Goal: Task Accomplishment & Management: Manage account settings

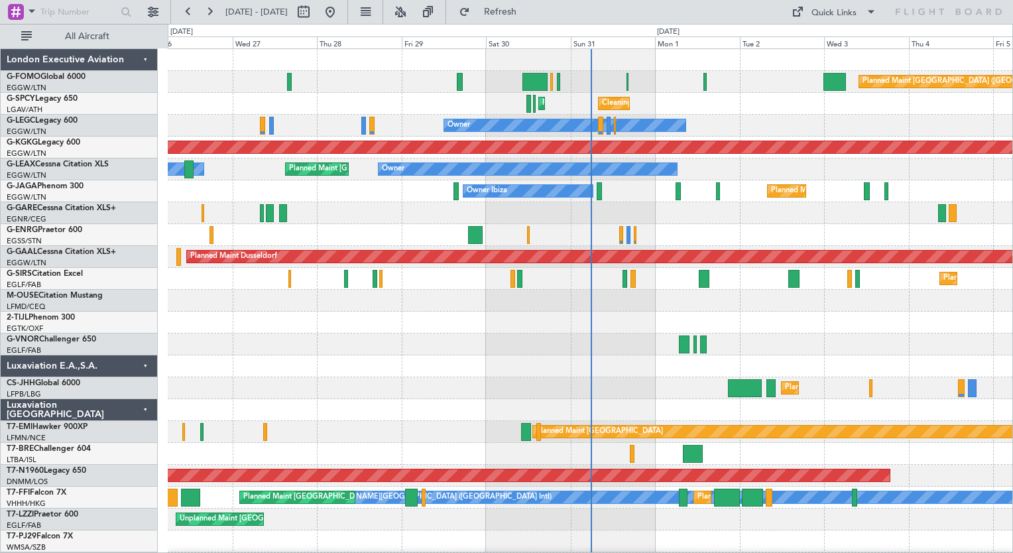
click at [629, 84] on div "Planned Maint [GEOGRAPHIC_DATA] ([GEOGRAPHIC_DATA])" at bounding box center [590, 82] width 845 height 22
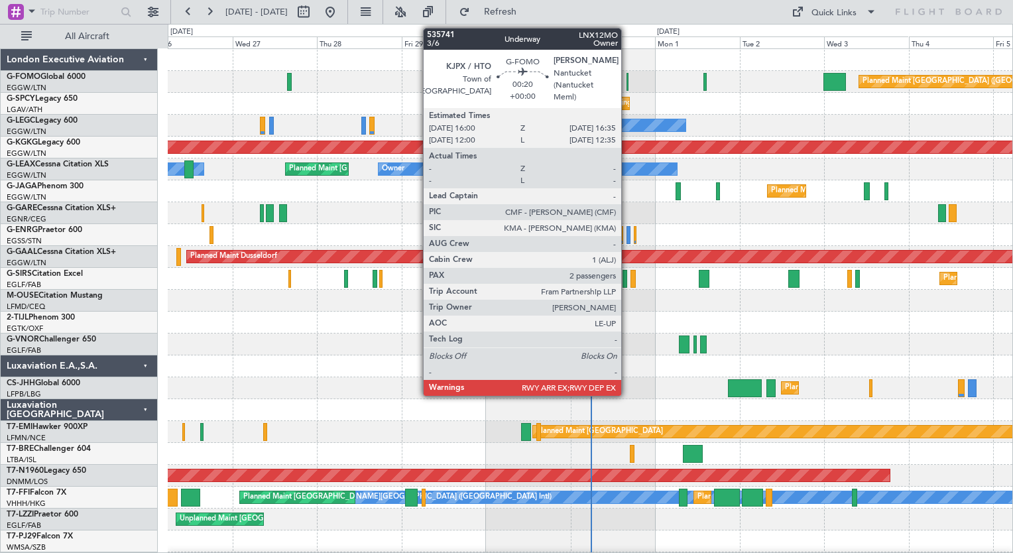
click at [627, 80] on div at bounding box center [628, 82] width 3 height 18
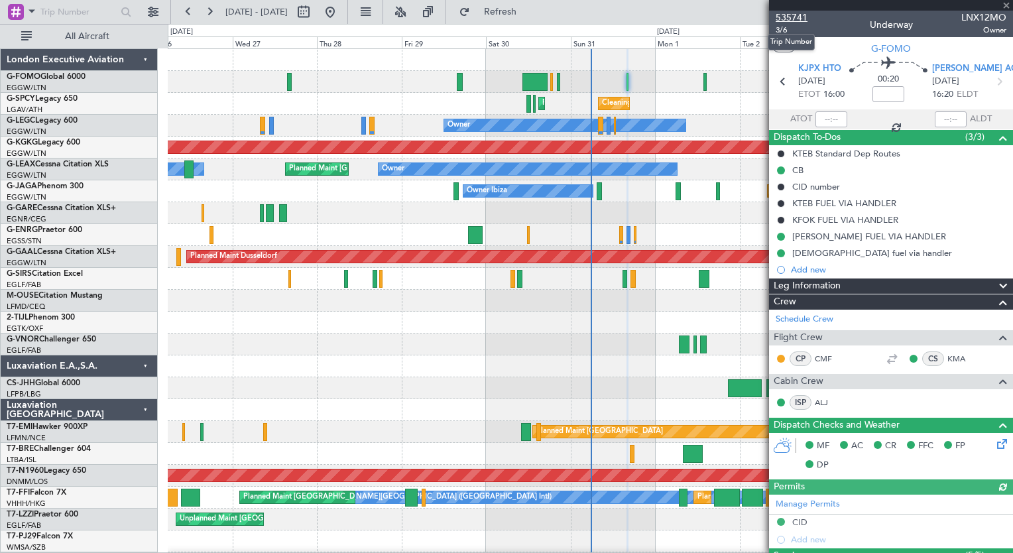
click at [799, 19] on span "535741" at bounding box center [792, 18] width 32 height 14
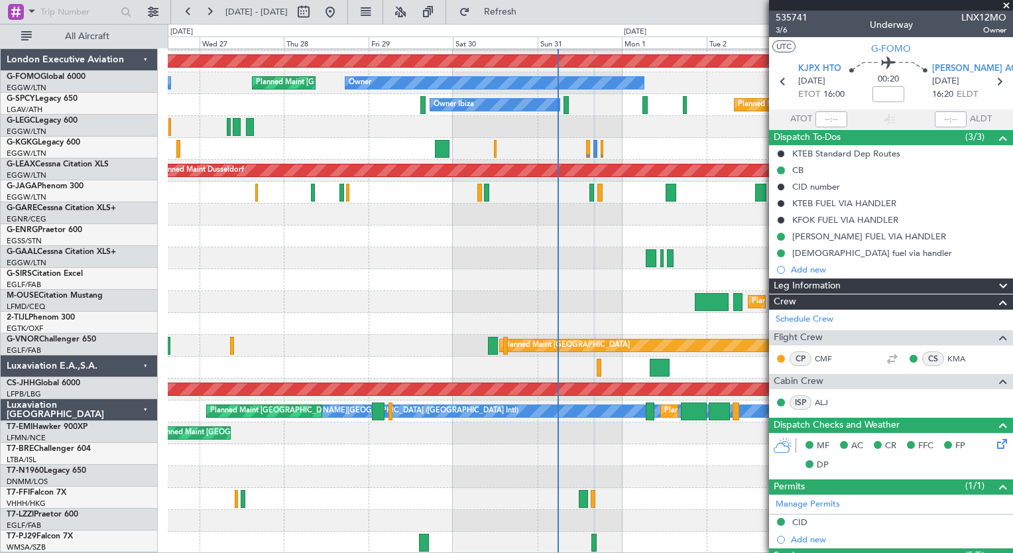
scroll to position [86, 0]
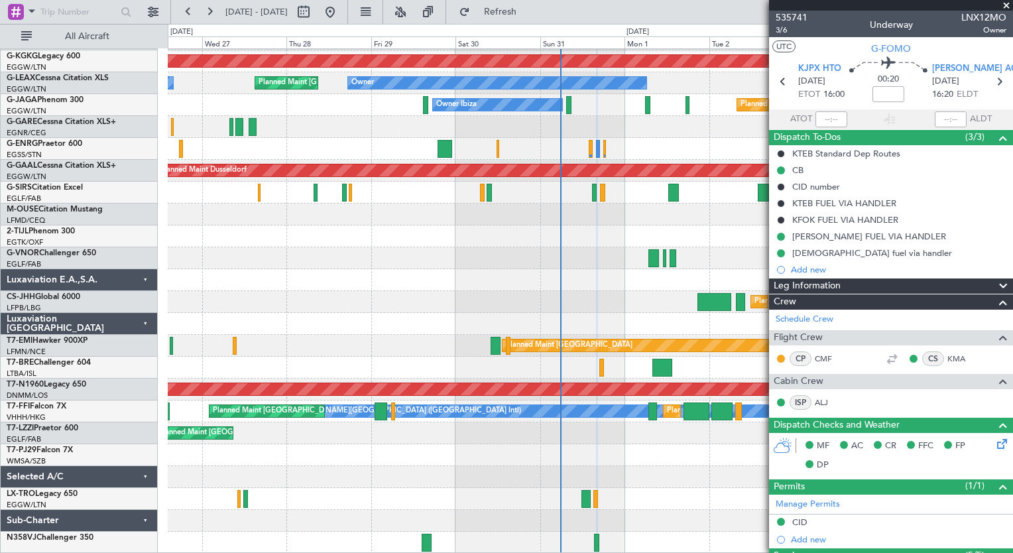
click at [593, 203] on div "Owner AOG Maint Istanbul (Ataturk) Owner Planned Maint London (Luton) Owner Pla…" at bounding box center [590, 258] width 845 height 591
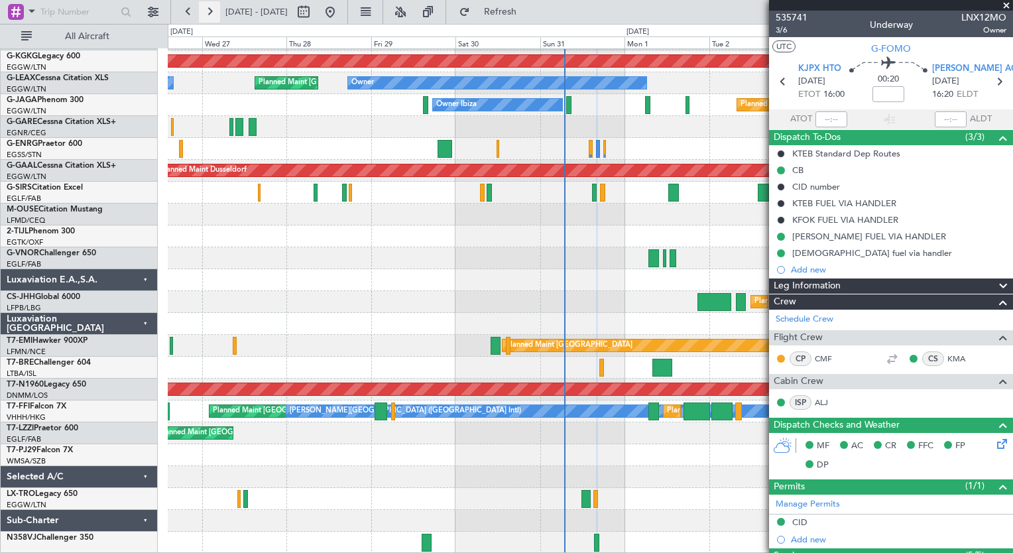
click at [208, 10] on button at bounding box center [209, 11] width 21 height 21
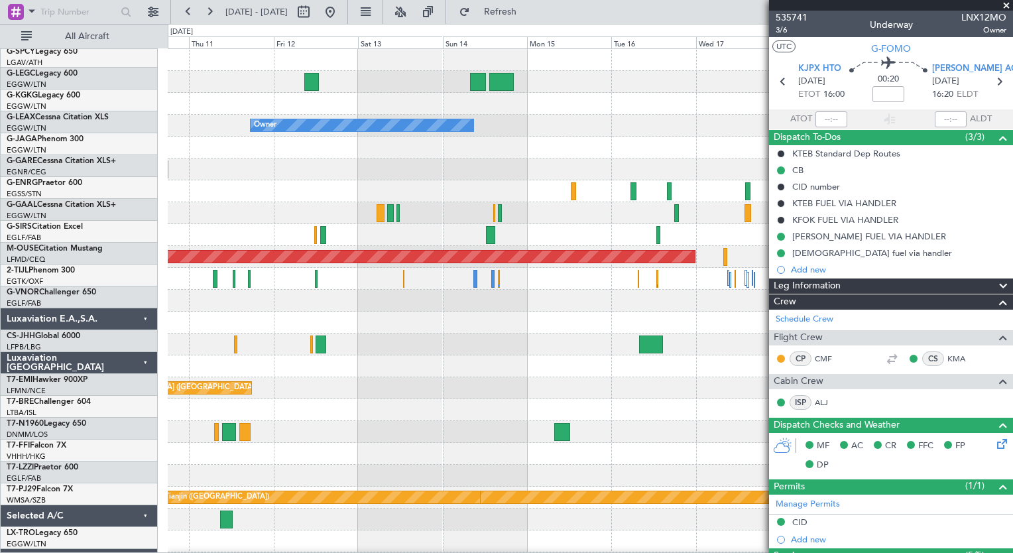
scroll to position [0, 0]
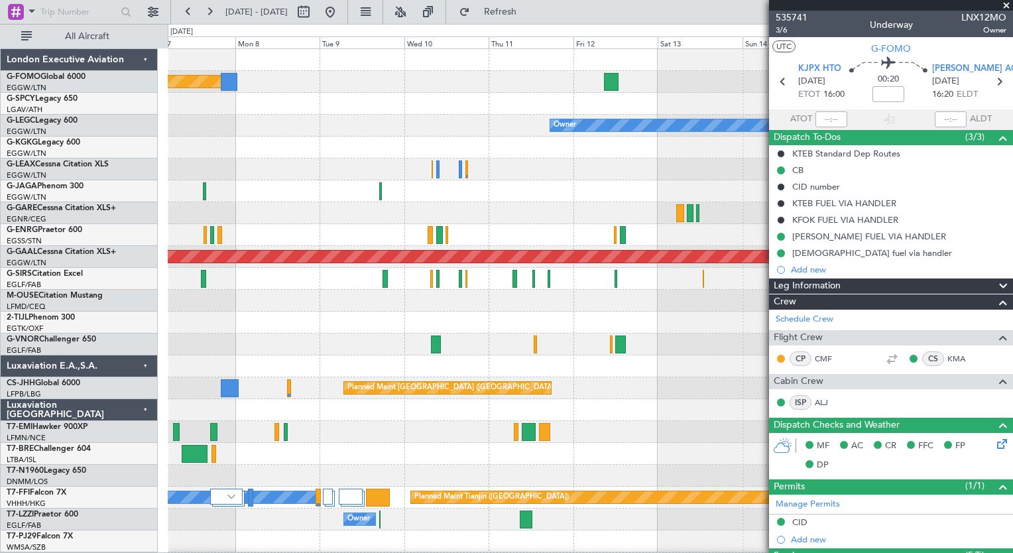
click at [759, 552] on html "12 Sep 2025 - 22 Sep 2025 Refresh Quick Links All Aircraft Planned Maint London…" at bounding box center [506, 276] width 1013 height 553
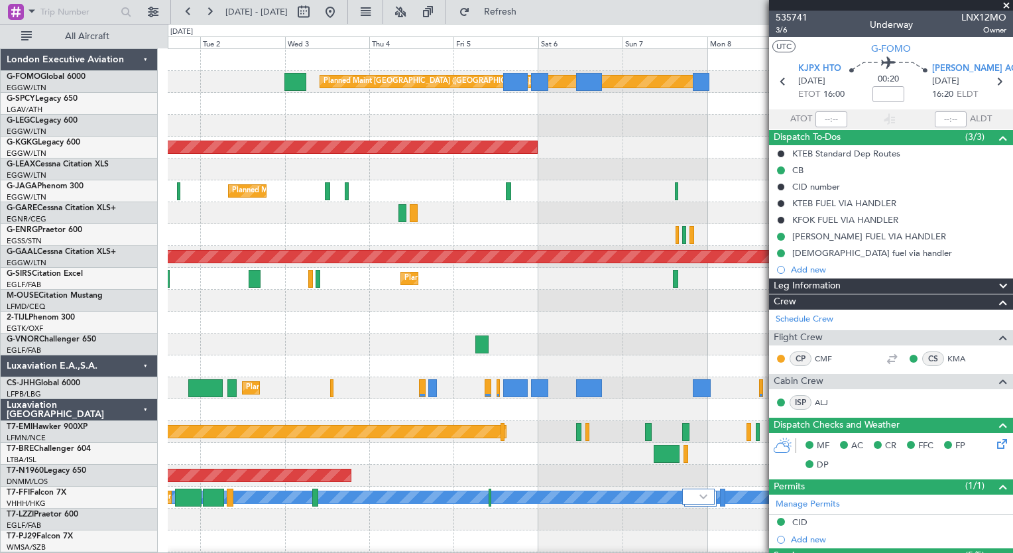
click at [724, 552] on html "06 Sep 2025 - 16 Sep 2025 Refresh Quick Links All Aircraft Planned Maint London…" at bounding box center [506, 276] width 1013 height 553
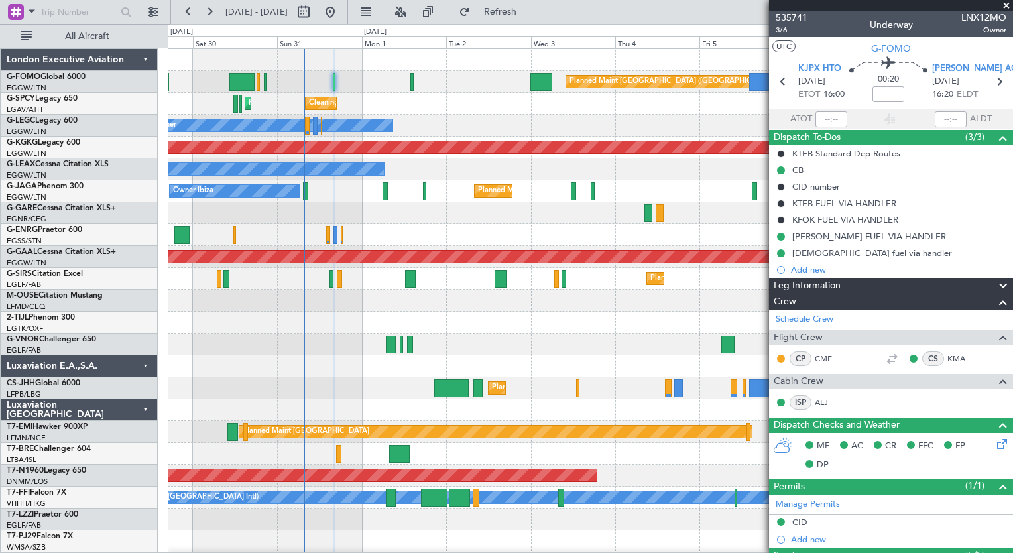
click at [340, 358] on div "Planned Maint London (Luton) Cleaning Athens (Eleftherios Venizelos Intl) Plann…" at bounding box center [590, 344] width 845 height 591
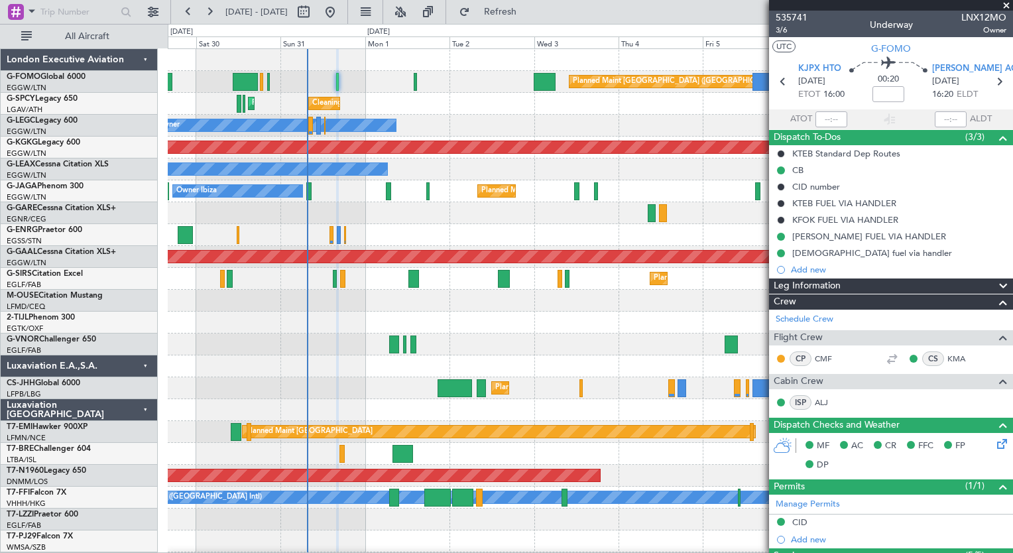
click at [236, 240] on div at bounding box center [590, 235] width 845 height 22
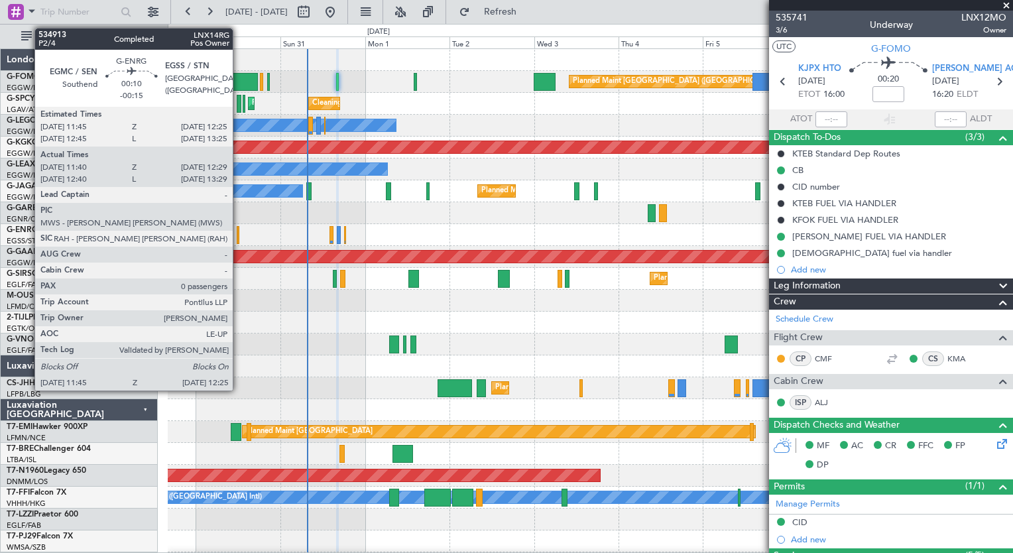
click at [239, 235] on div at bounding box center [238, 235] width 3 height 18
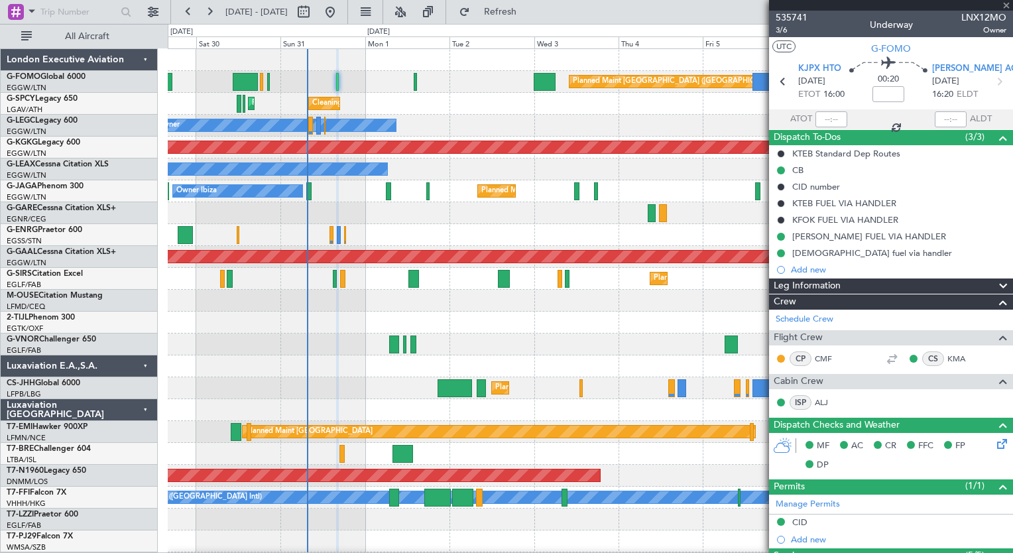
type input "-00:15"
type input "11:55"
type input "12:14"
type input "0"
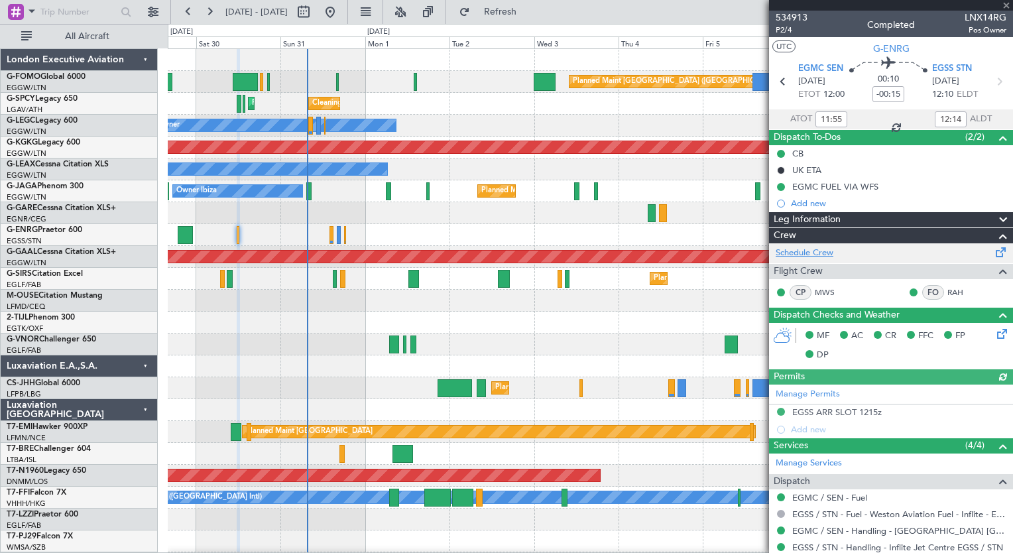
click at [797, 256] on link "Schedule Crew" at bounding box center [805, 253] width 58 height 13
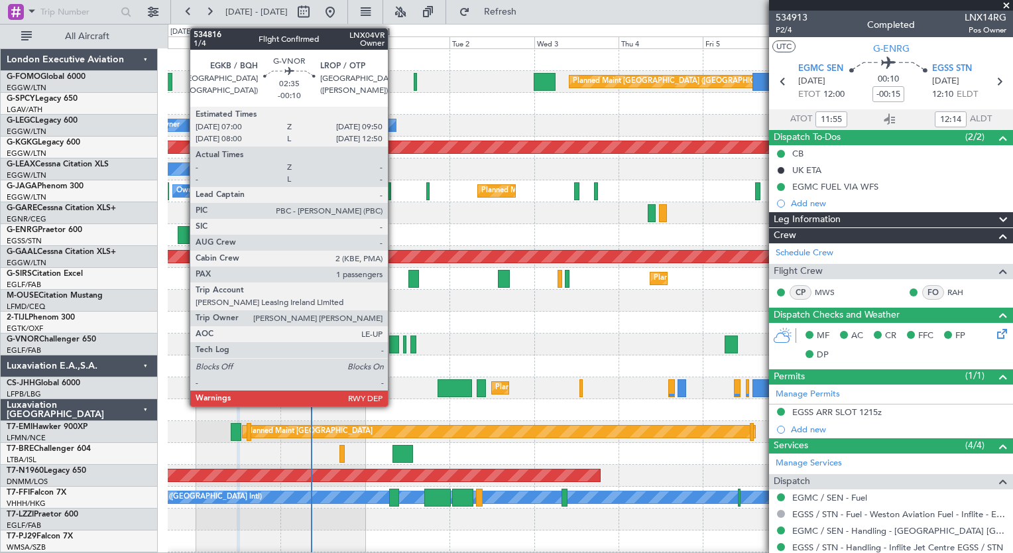
click at [394, 342] on div at bounding box center [394, 345] width 11 height 18
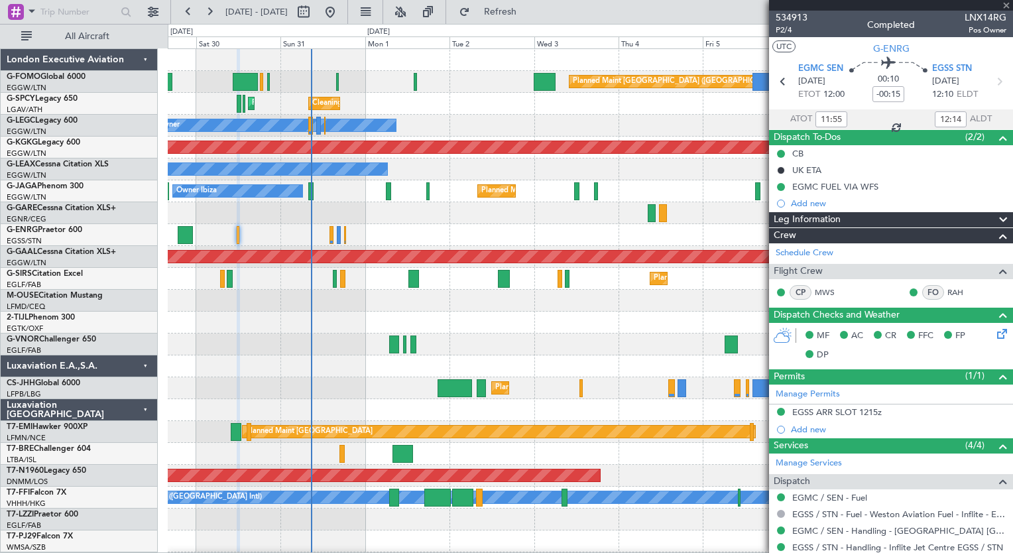
type input "-00:10"
type input "1"
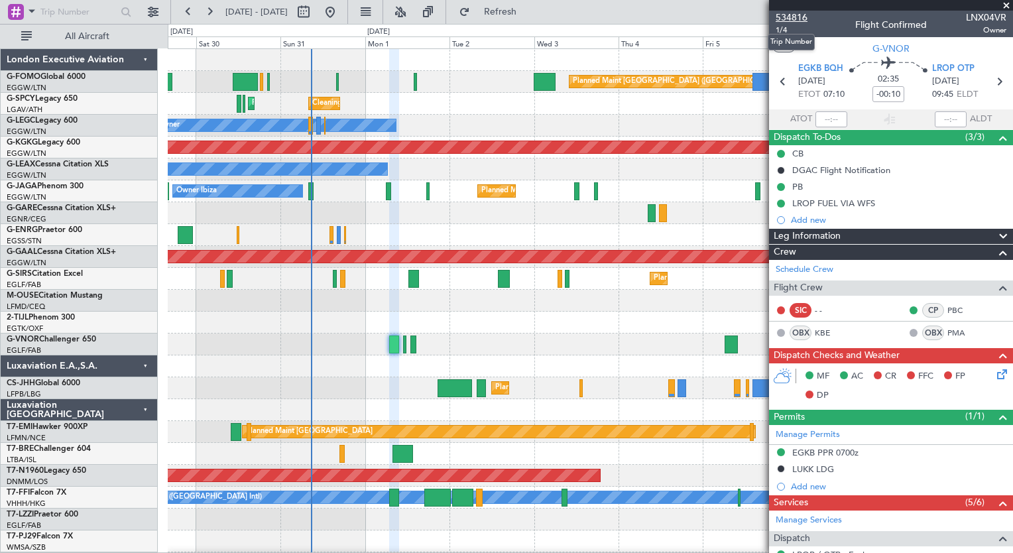
click at [793, 17] on span "534816" at bounding box center [792, 18] width 32 height 14
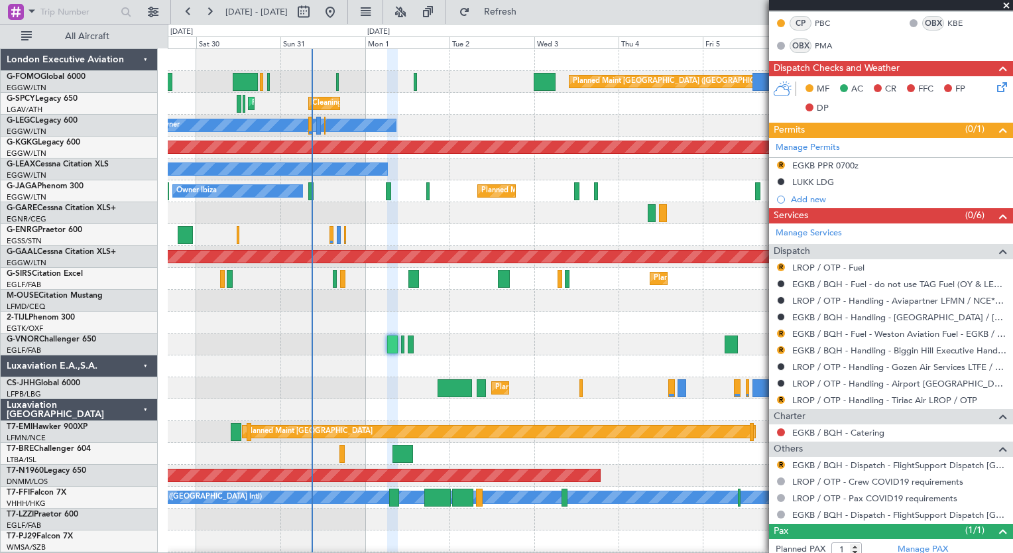
scroll to position [345, 0]
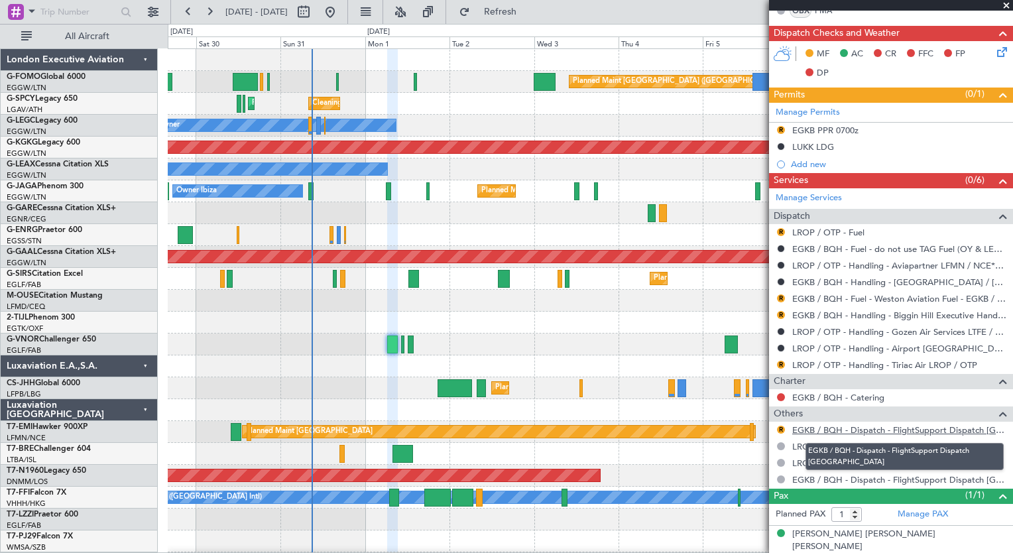
click at [878, 430] on link "EGKB / BQH - Dispatch - FlightSupport Dispatch UK" at bounding box center [900, 429] width 214 height 11
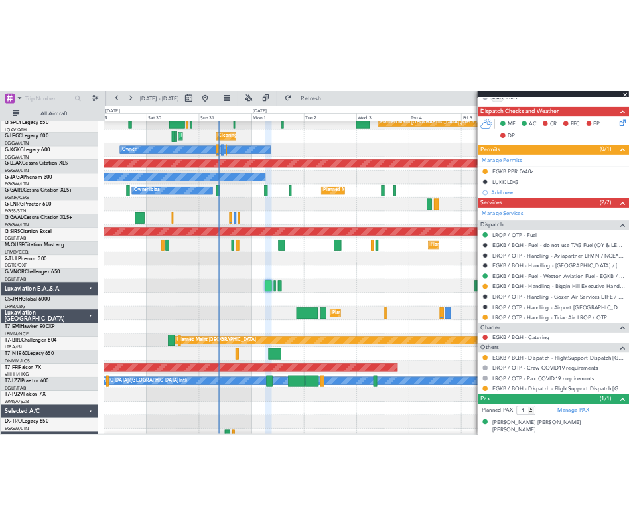
scroll to position [25, 0]
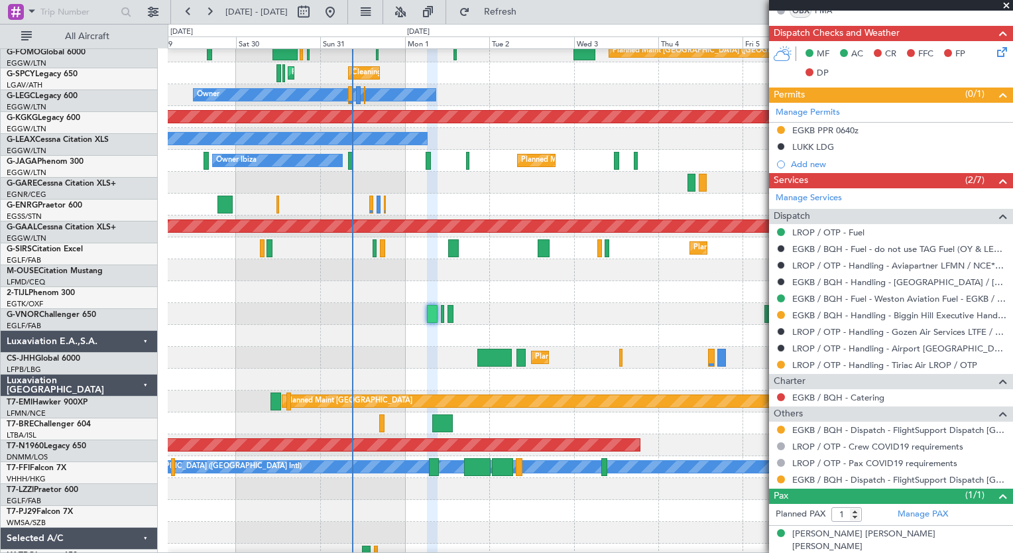
click at [371, 362] on div "Planned Maint London (Luton) Planned Maint Paris (Le Bourget)" at bounding box center [590, 358] width 845 height 22
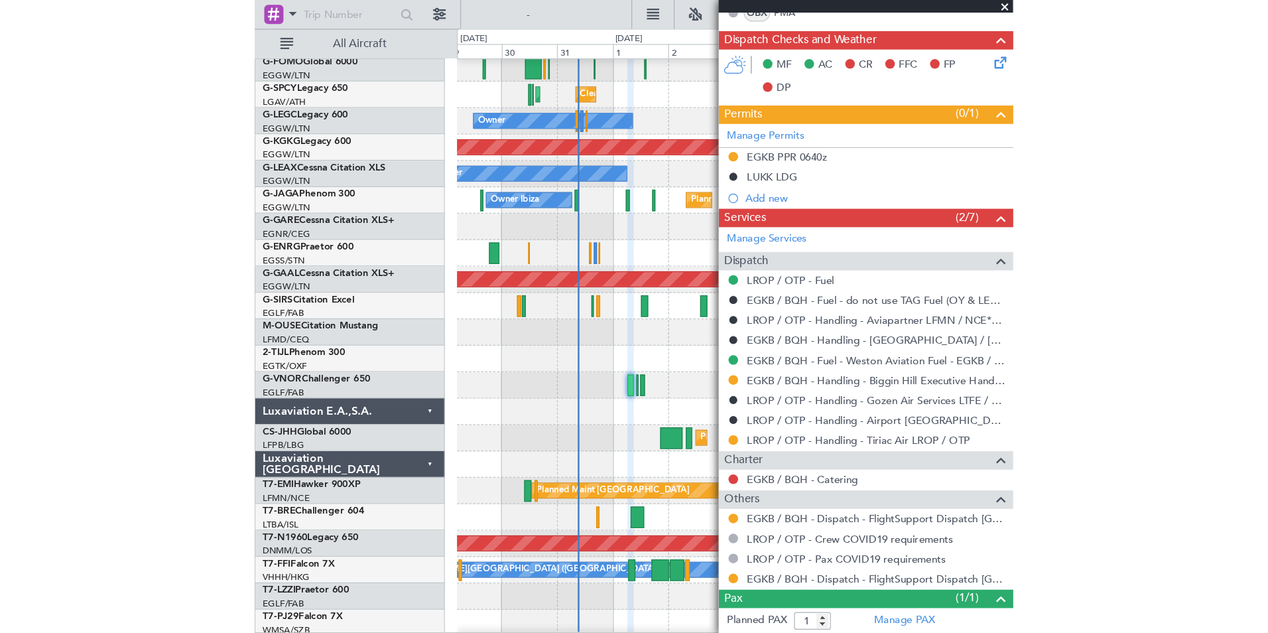
scroll to position [267, 0]
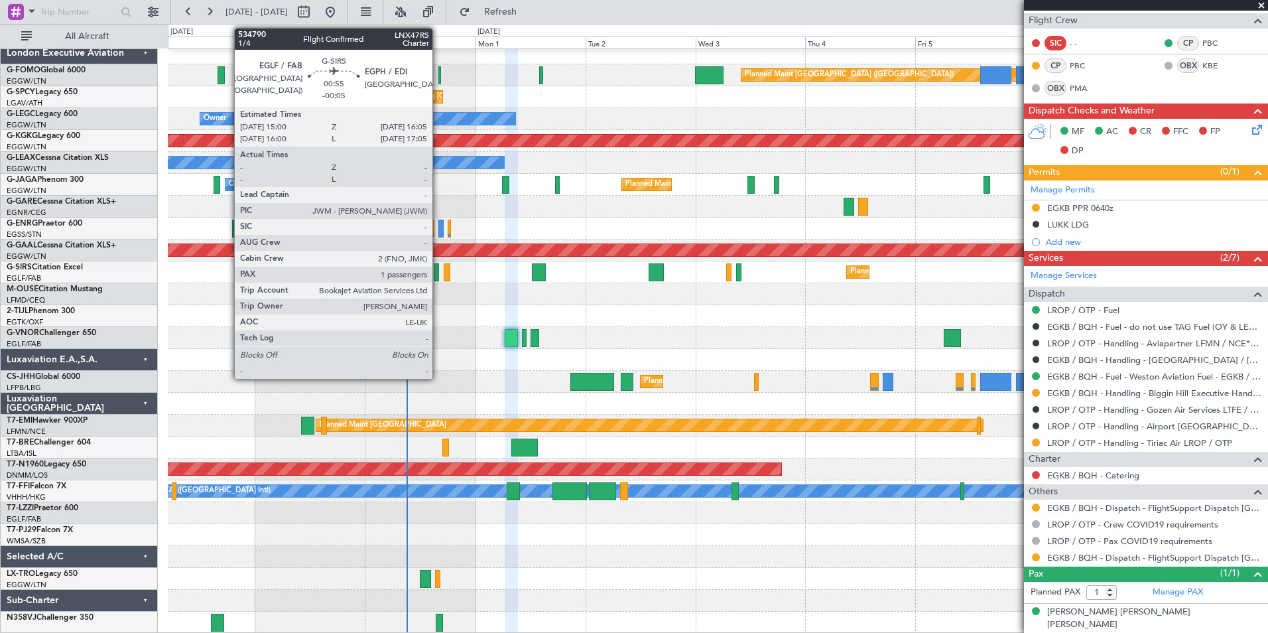
click at [438, 274] on div at bounding box center [436, 272] width 5 height 18
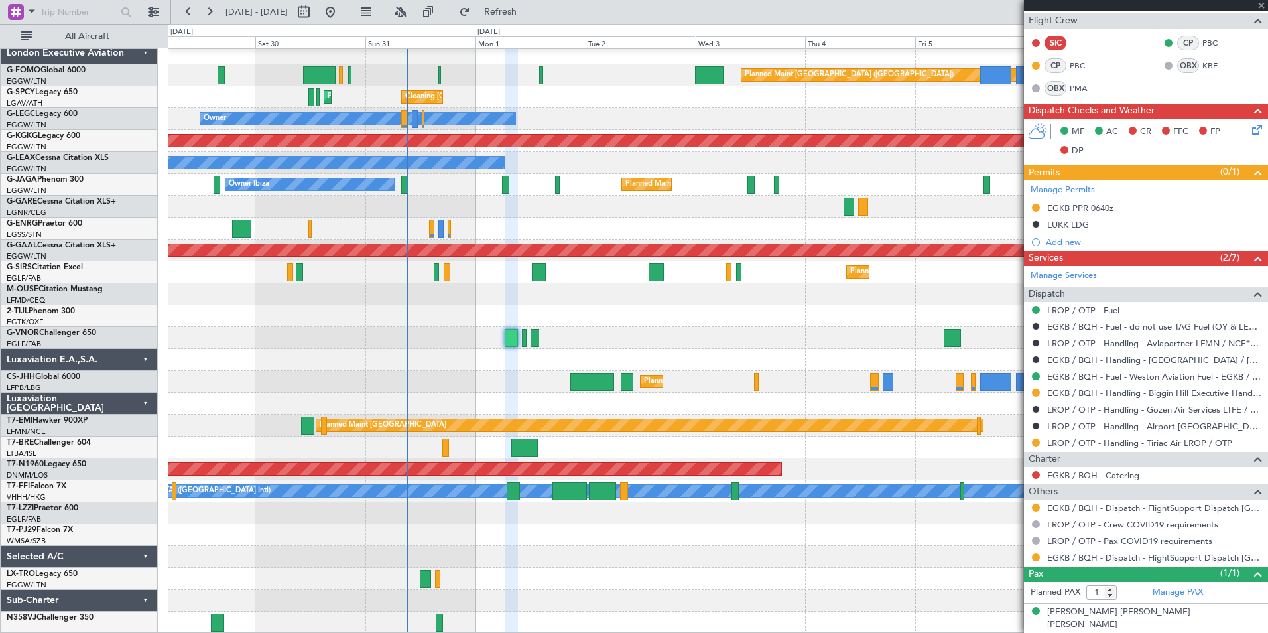
type input "-00:05"
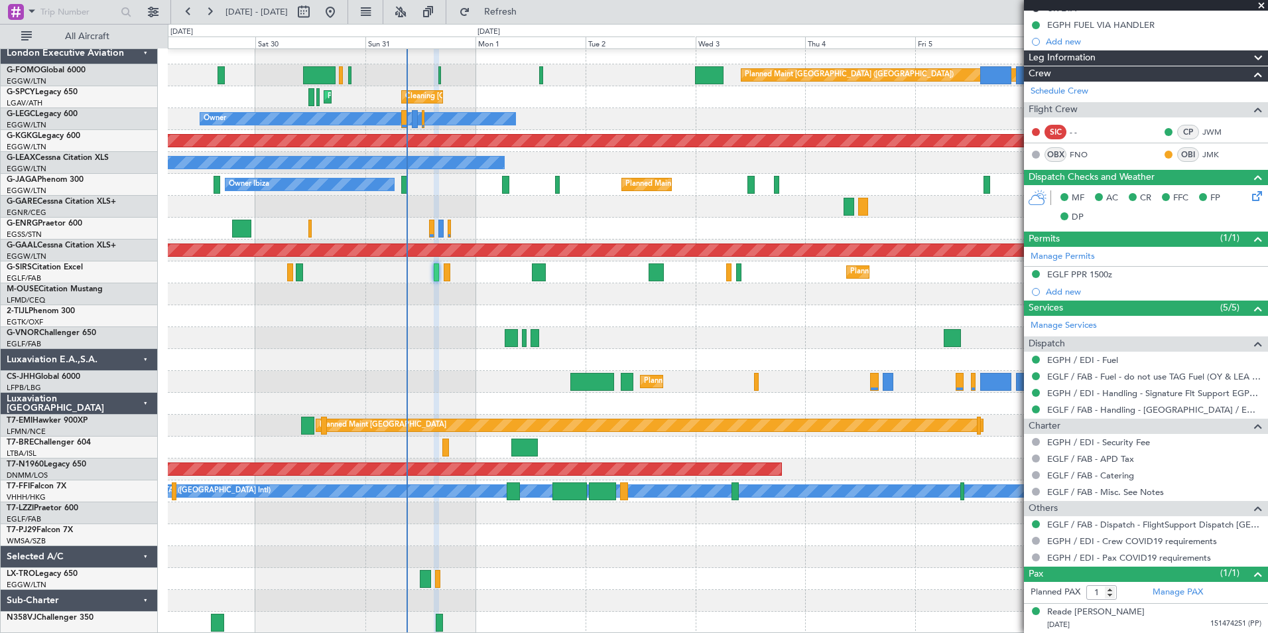
scroll to position [1, 0]
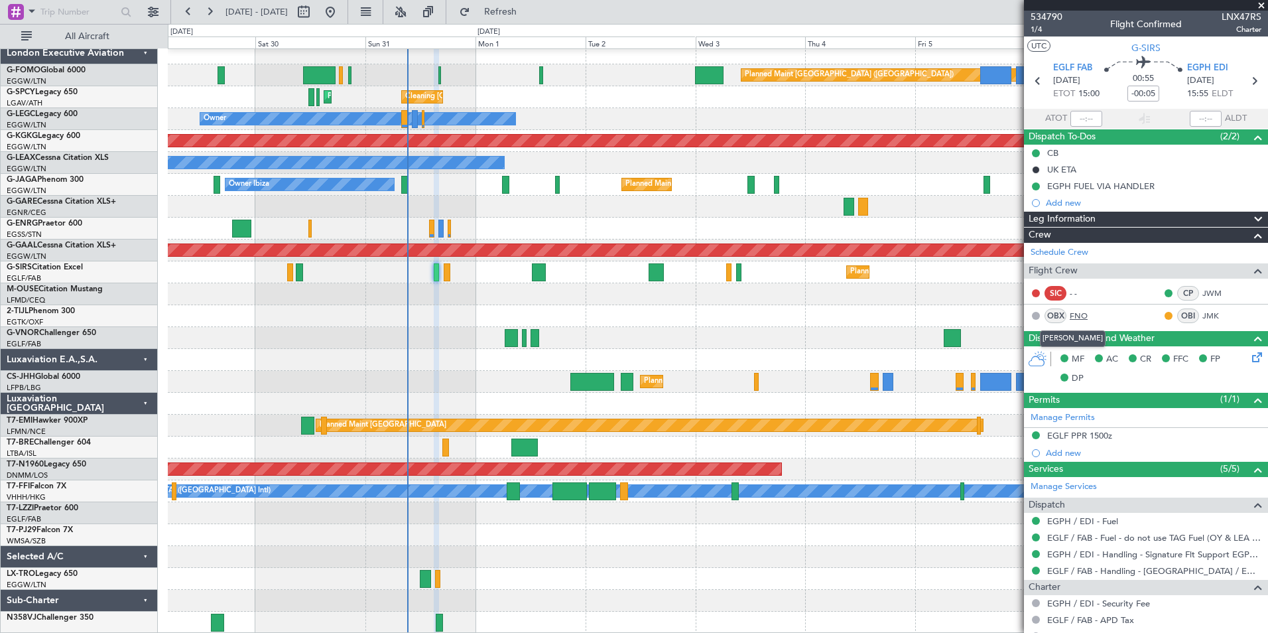
click at [1013, 311] on link "FNO" at bounding box center [1085, 316] width 30 height 12
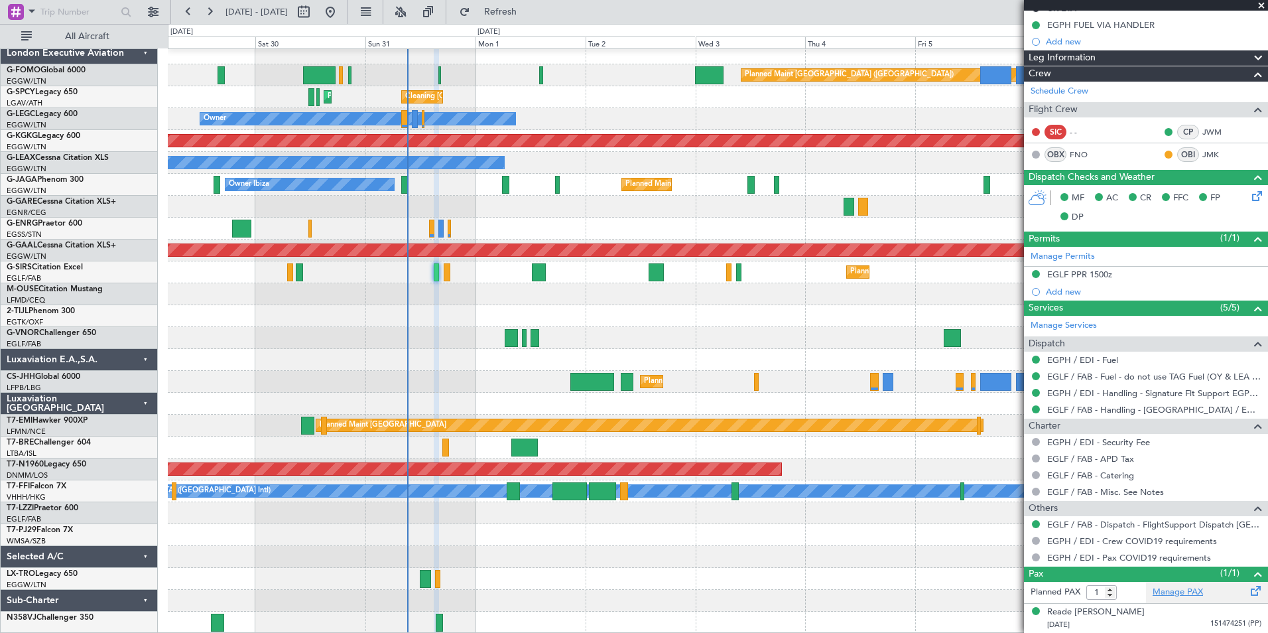
click at [1013, 552] on link "Manage PAX" at bounding box center [1178, 592] width 50 height 13
click at [212, 11] on button at bounding box center [209, 11] width 21 height 21
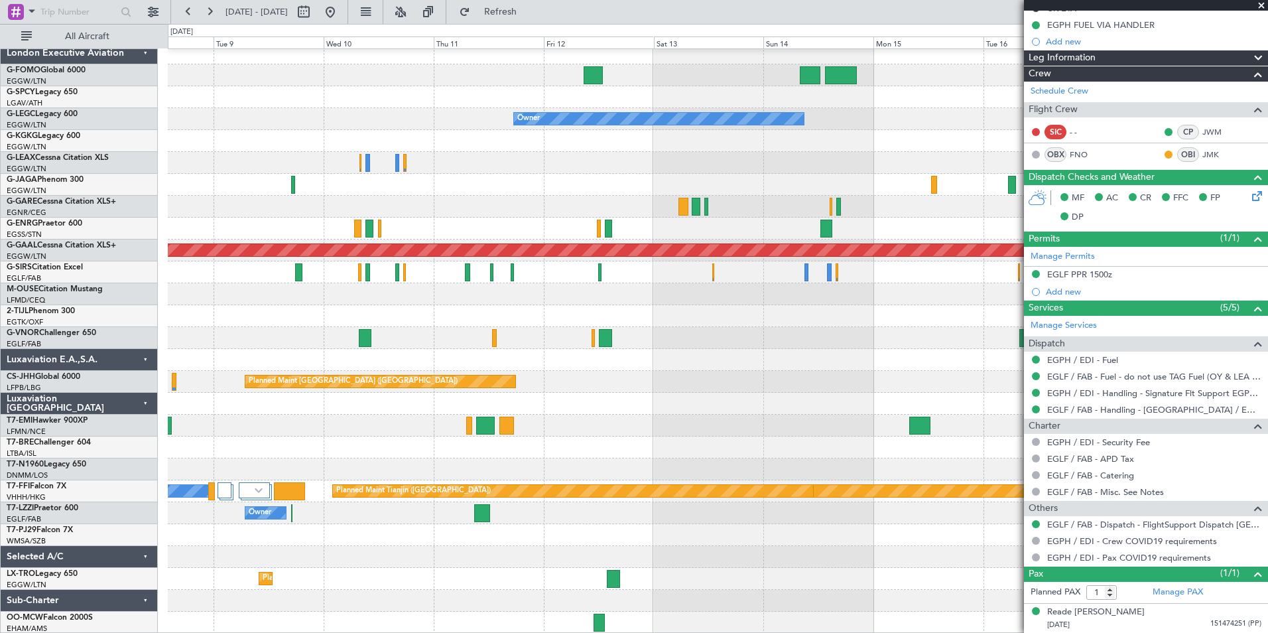
scroll to position [0, 0]
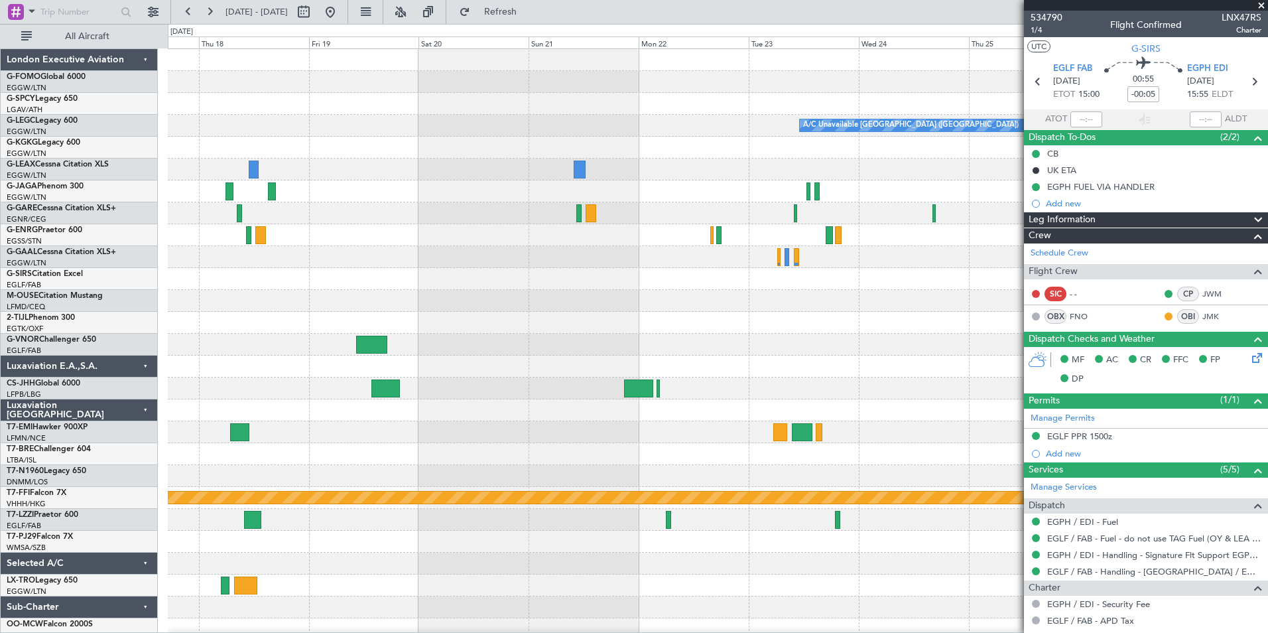
scroll to position [162, 0]
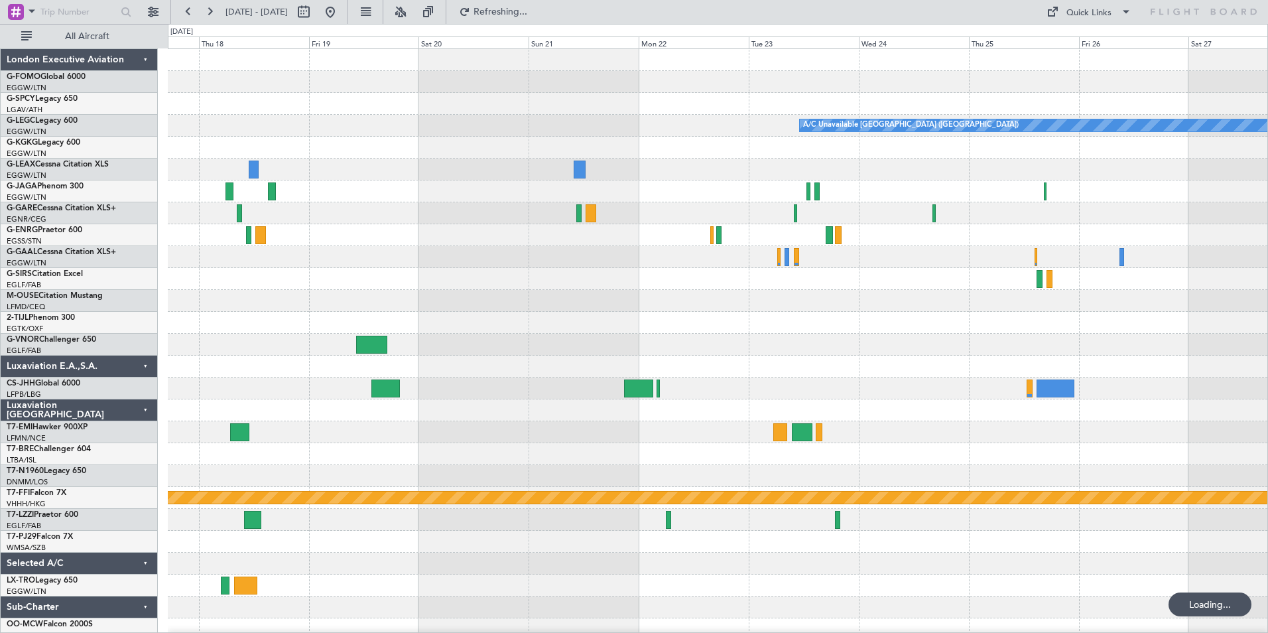
click at [0, 632] on html "[DATE] - [DATE] Refreshing... Quick Links All Aircraft A/C Unavailable [GEOGRAP…" at bounding box center [634, 316] width 1268 height 633
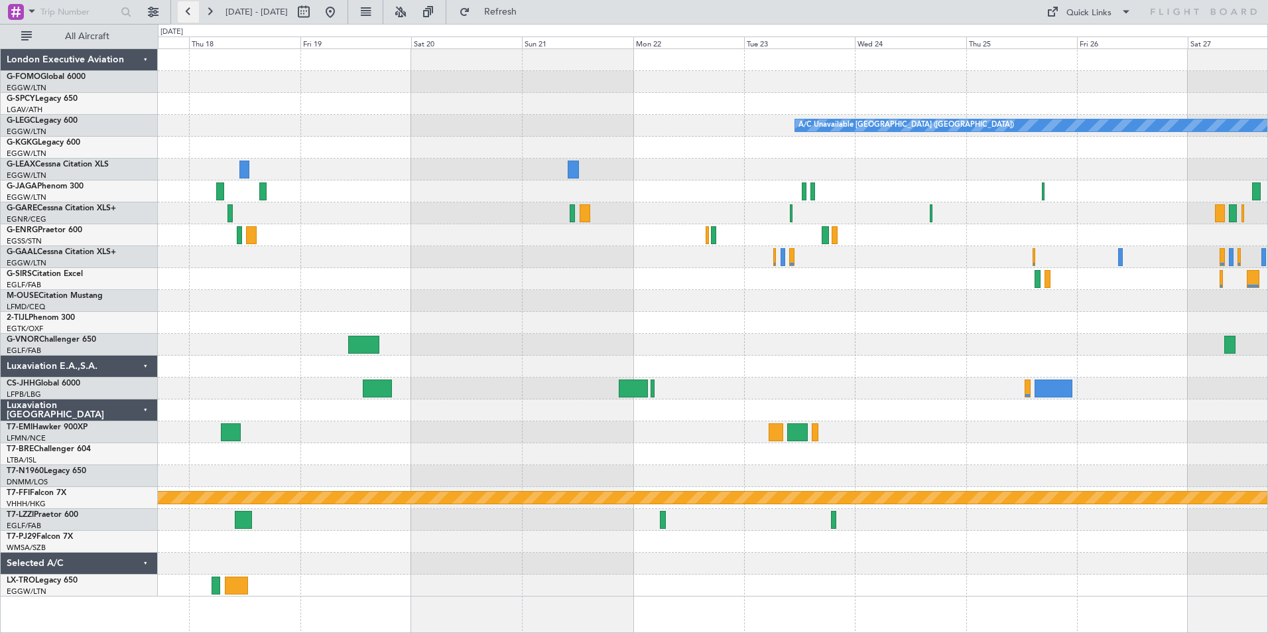
click at [181, 12] on button at bounding box center [188, 11] width 21 height 21
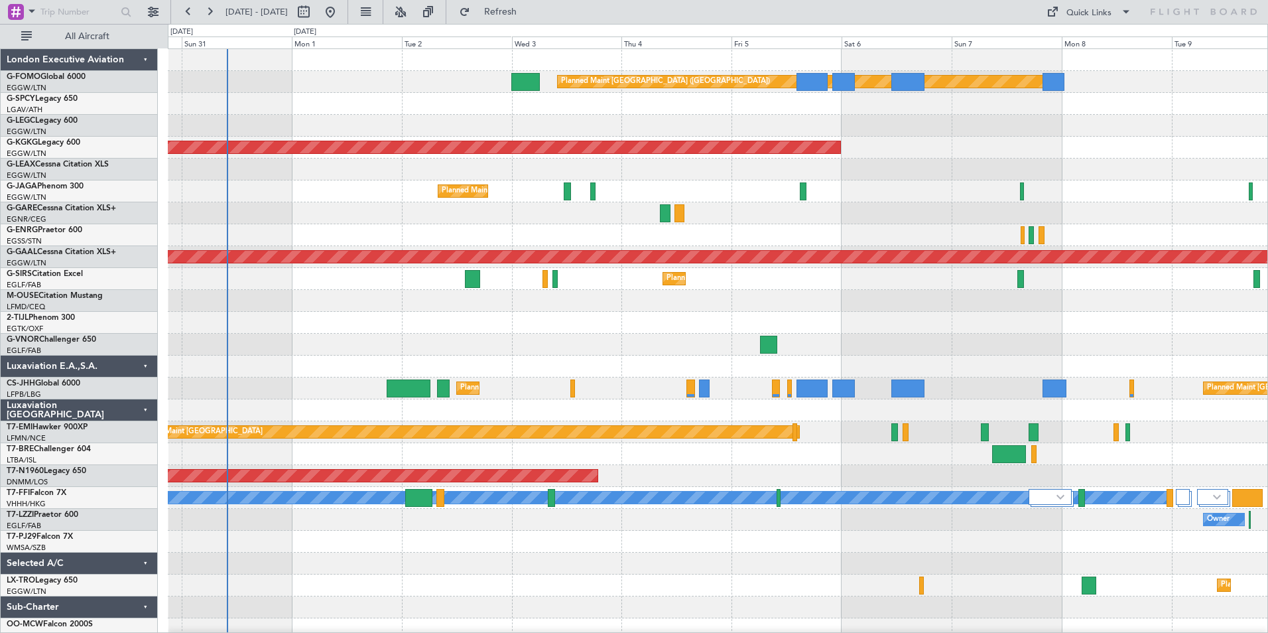
click at [1084, 421] on div "Planned Maint [GEOGRAPHIC_DATA] ([GEOGRAPHIC_DATA]) Owner AOG Maint [GEOGRAPHIC…" at bounding box center [718, 344] width 1100 height 591
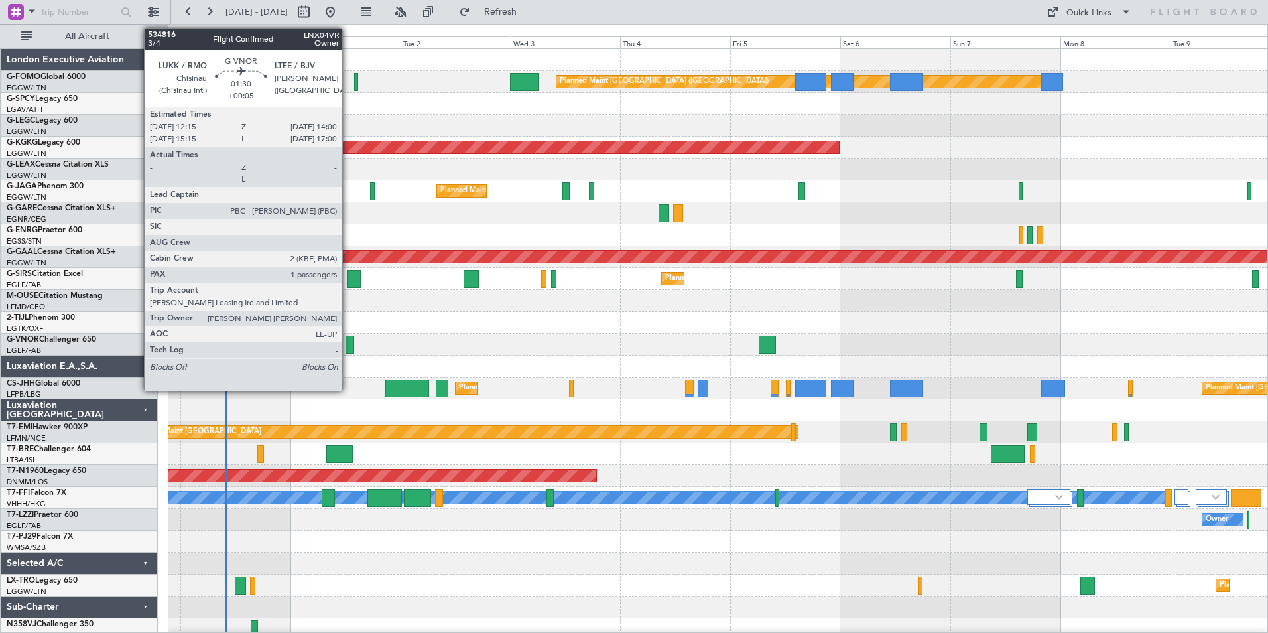
click at [348, 338] on div at bounding box center [350, 345] width 9 height 18
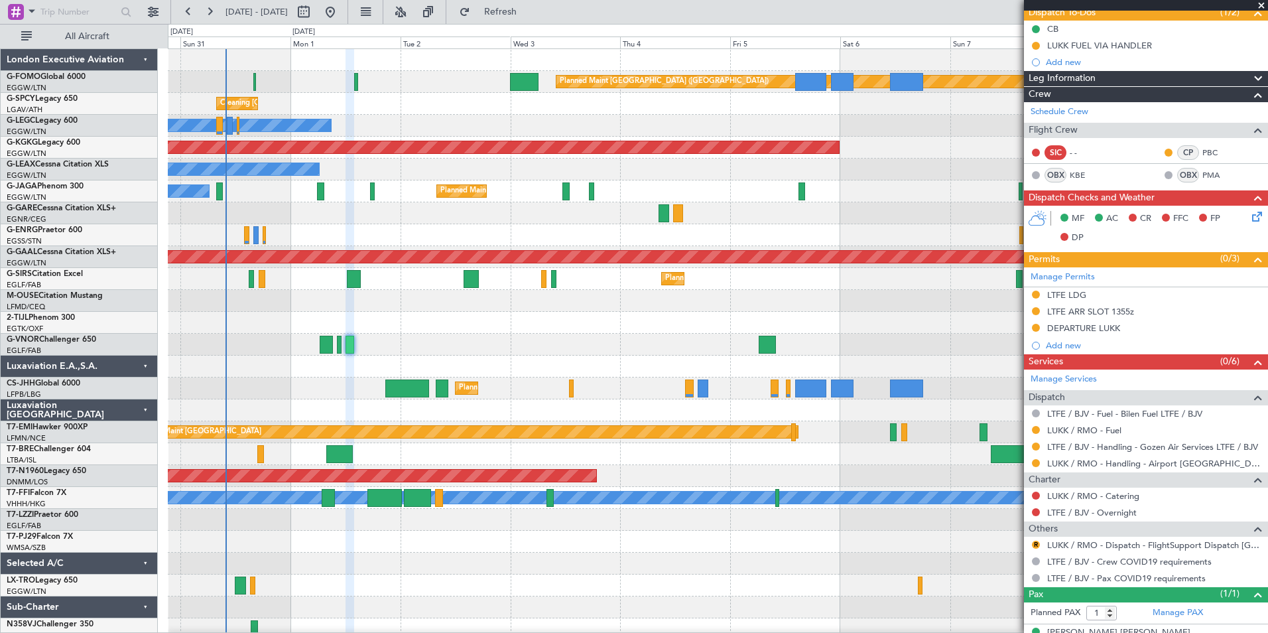
scroll to position [145, 0]
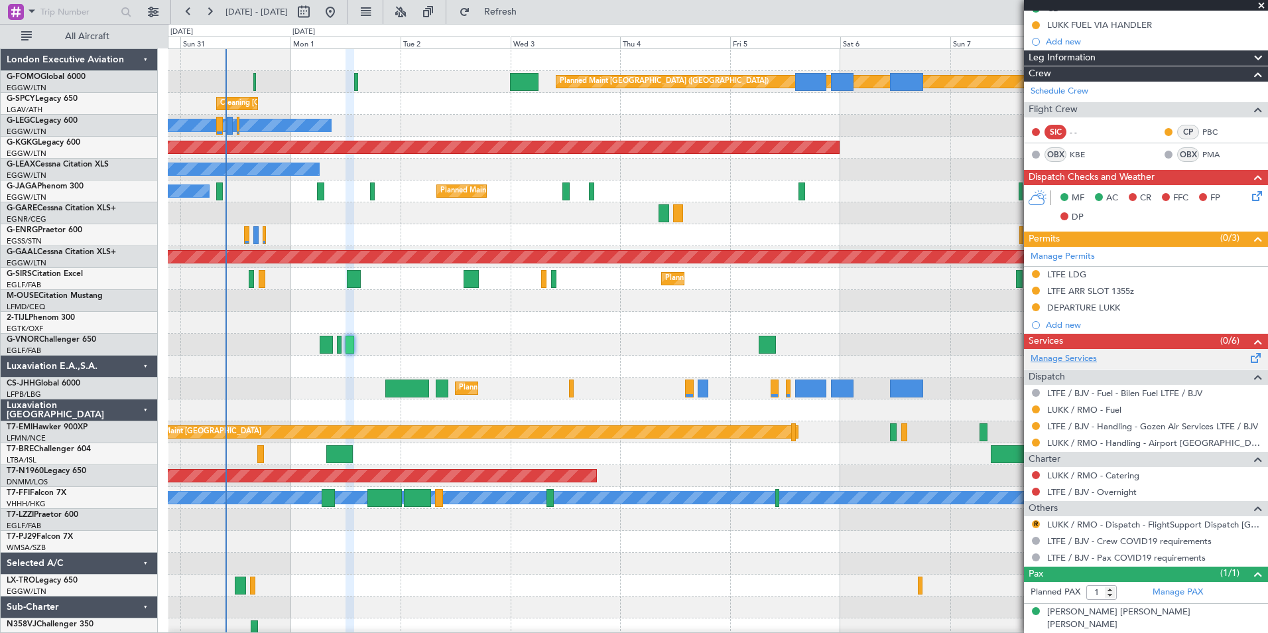
click at [1057, 354] on link "Manage Services" at bounding box center [1064, 358] width 66 height 13
click at [529, 10] on span "Refresh" at bounding box center [501, 11] width 56 height 9
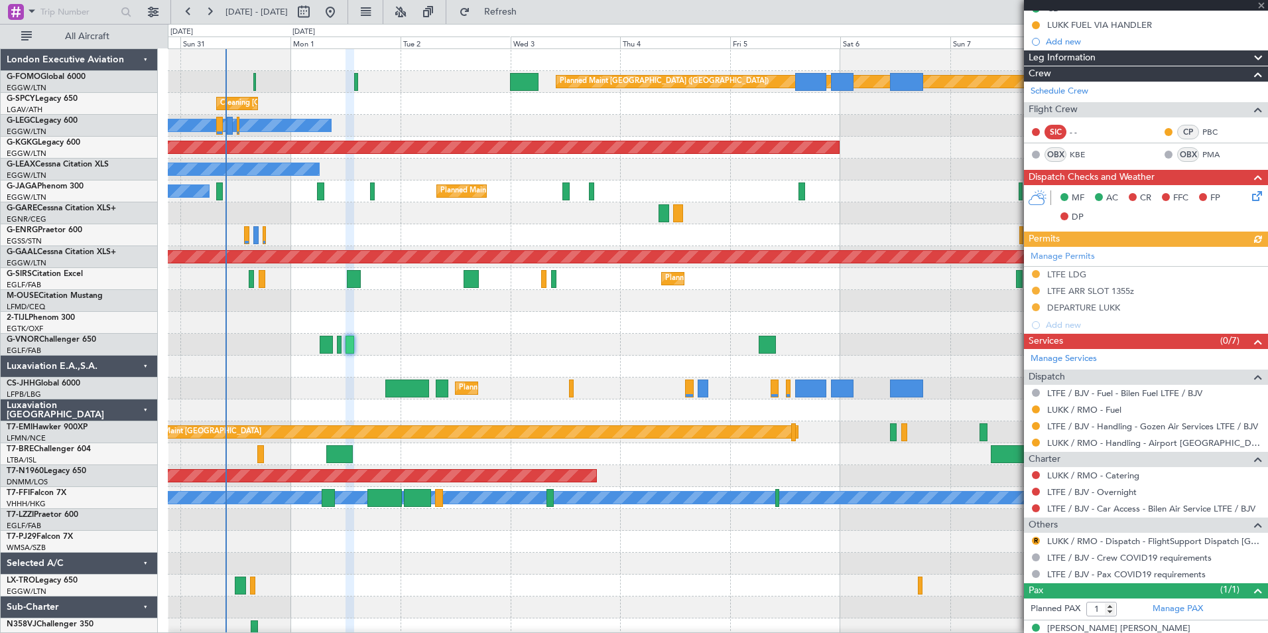
click at [1041, 507] on div at bounding box center [1036, 508] width 11 height 11
click at [1039, 507] on button at bounding box center [1036, 508] width 8 height 8
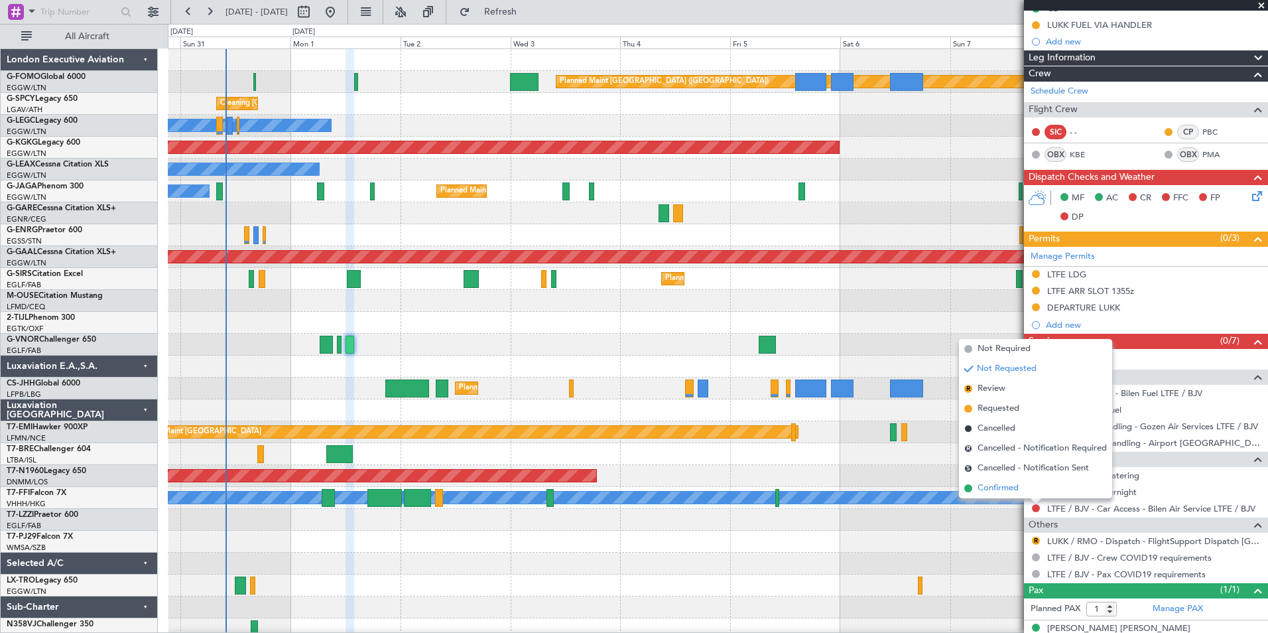
click at [1007, 486] on span "Confirmed" at bounding box center [998, 488] width 41 height 13
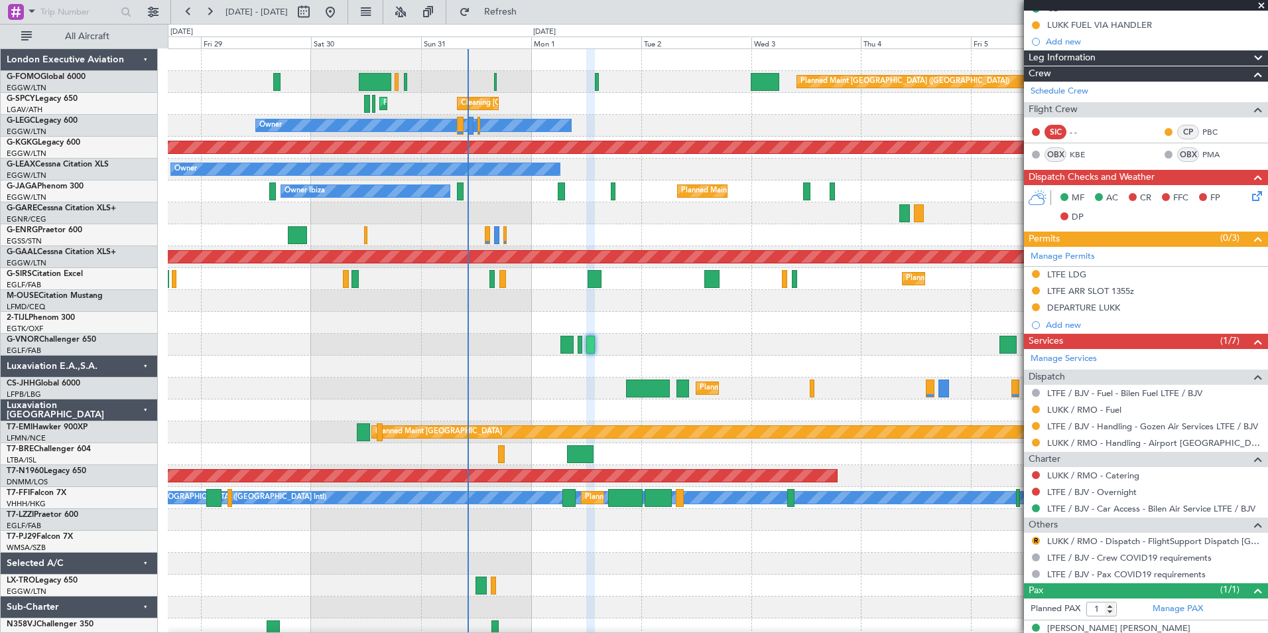
click at [517, 550] on div "Planned Maint [GEOGRAPHIC_DATA] ([GEOGRAPHIC_DATA]) Cleaning [GEOGRAPHIC_DATA] …" at bounding box center [718, 344] width 1100 height 591
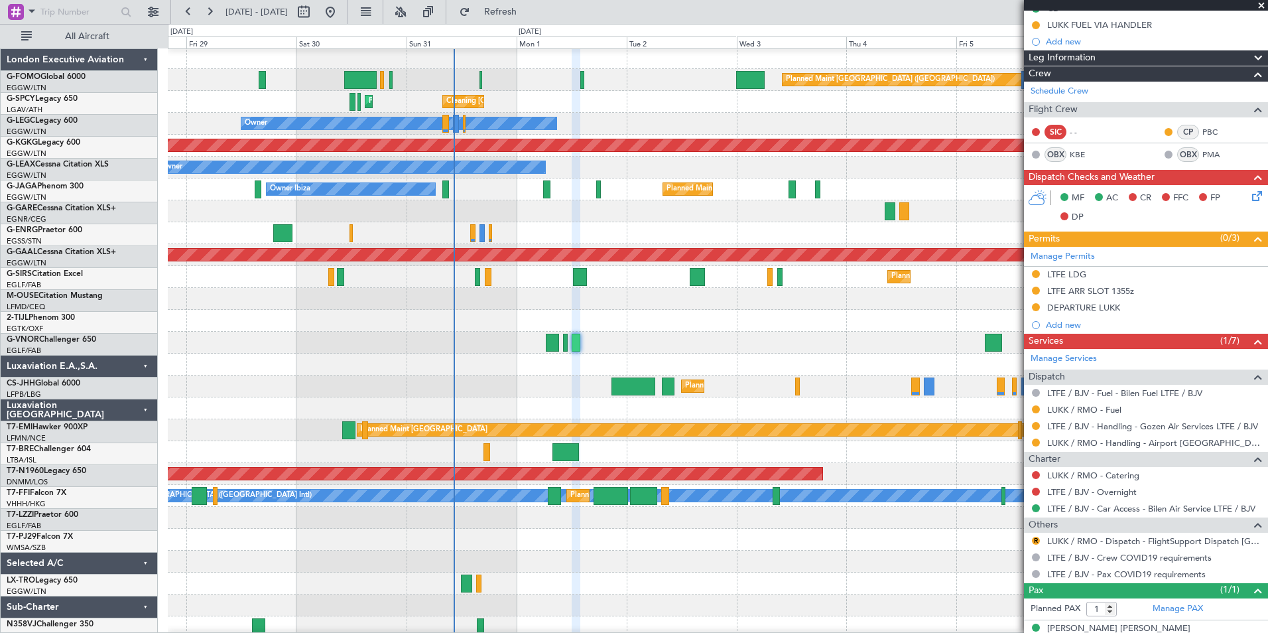
scroll to position [0, 0]
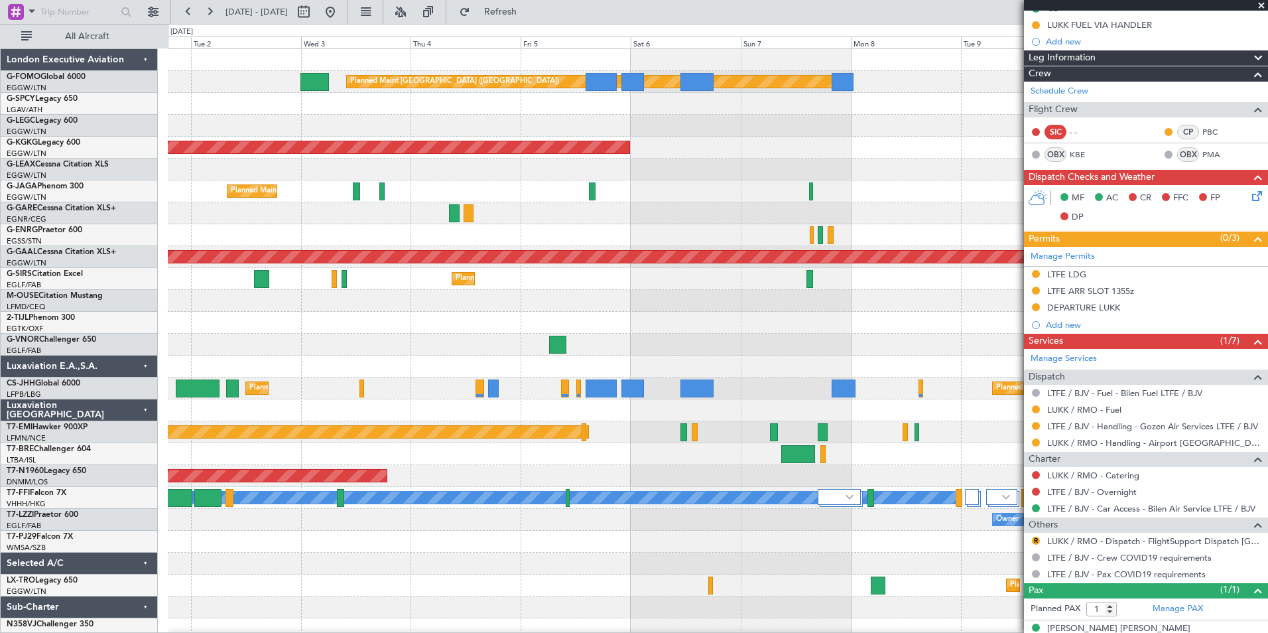
click at [326, 413] on div "Planned Maint [GEOGRAPHIC_DATA] ([GEOGRAPHIC_DATA]) Planned Maint [GEOGRAPHIC_D…" at bounding box center [718, 344] width 1100 height 591
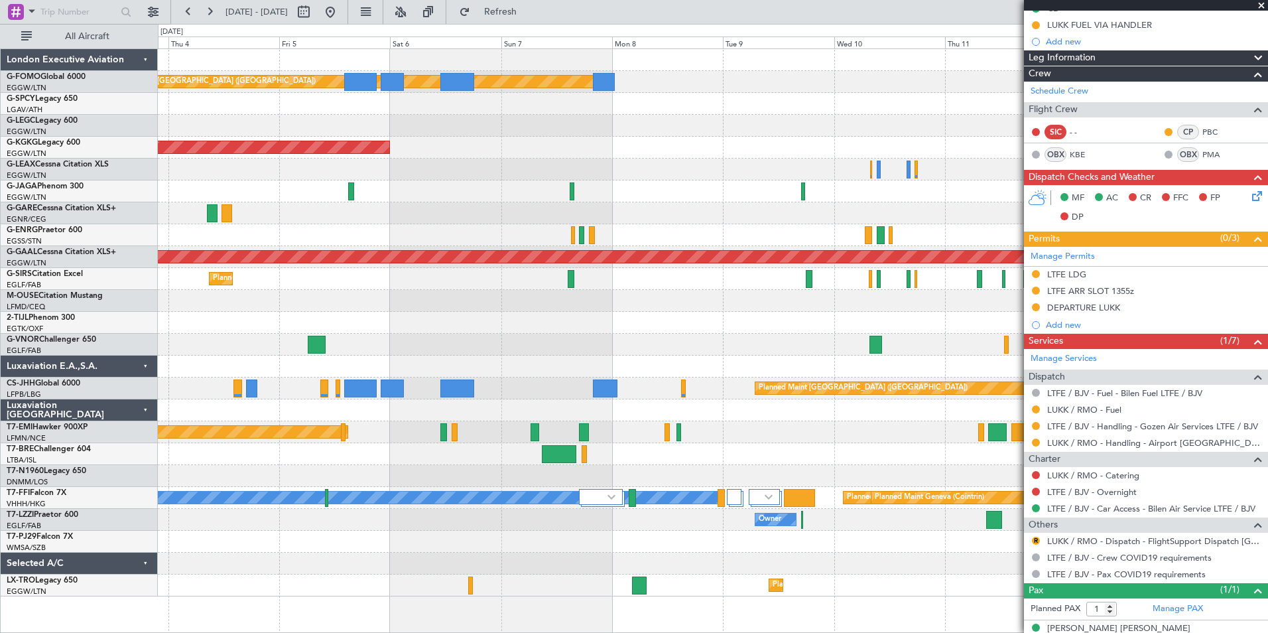
click at [372, 248] on div "Planned Maint [GEOGRAPHIC_DATA] ([GEOGRAPHIC_DATA]) Owner AOG Maint [GEOGRAPHIC…" at bounding box center [713, 322] width 1110 height 547
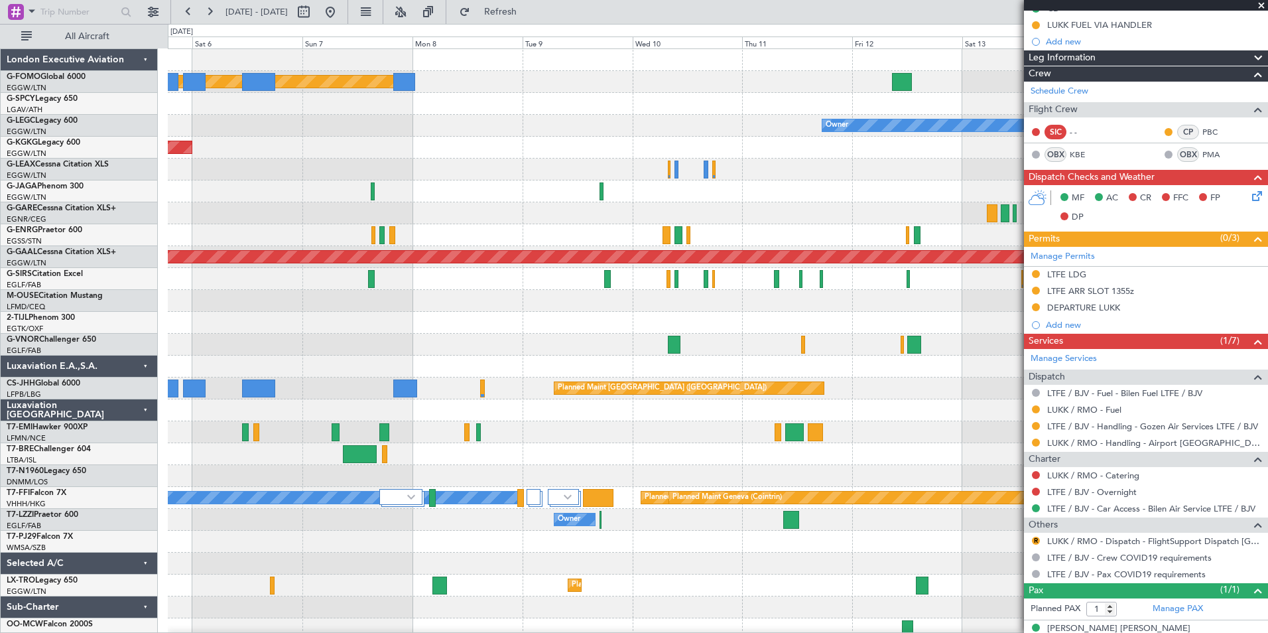
click at [781, 275] on div "Planned Maint [GEOGRAPHIC_DATA] ([GEOGRAPHIC_DATA]) Owner AOG Maint [GEOGRAPHIC…" at bounding box center [718, 344] width 1100 height 591
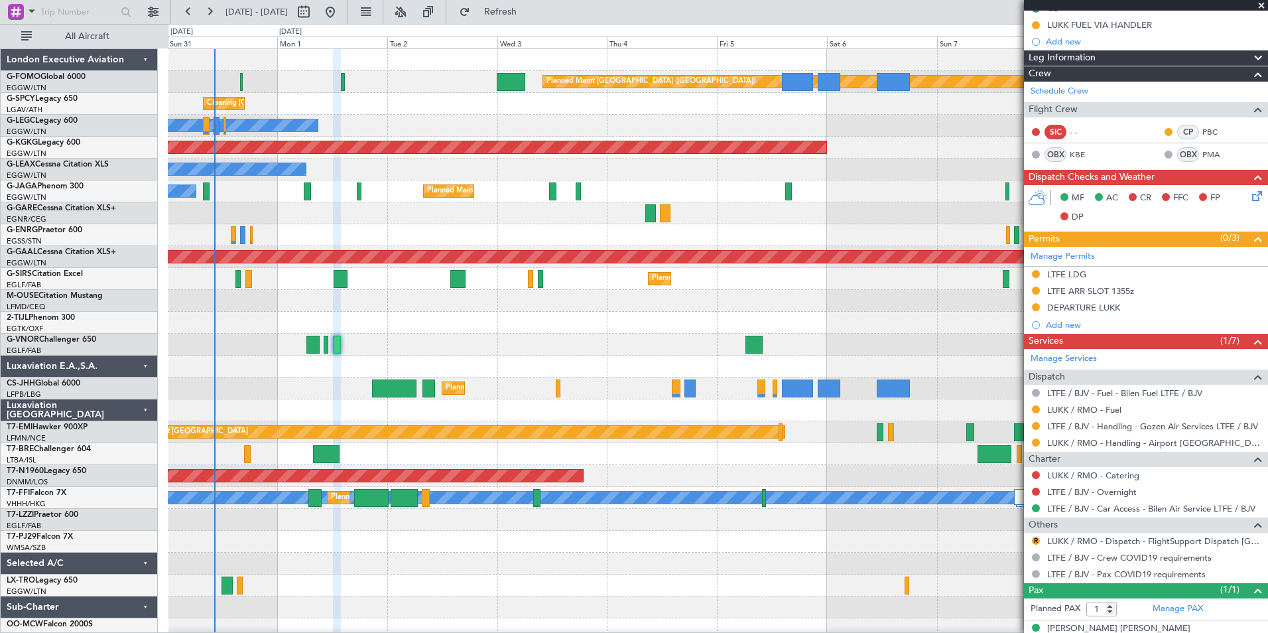
click at [874, 249] on div "Planned Maint [GEOGRAPHIC_DATA] ([GEOGRAPHIC_DATA]) Cleaning [GEOGRAPHIC_DATA] …" at bounding box center [718, 344] width 1100 height 591
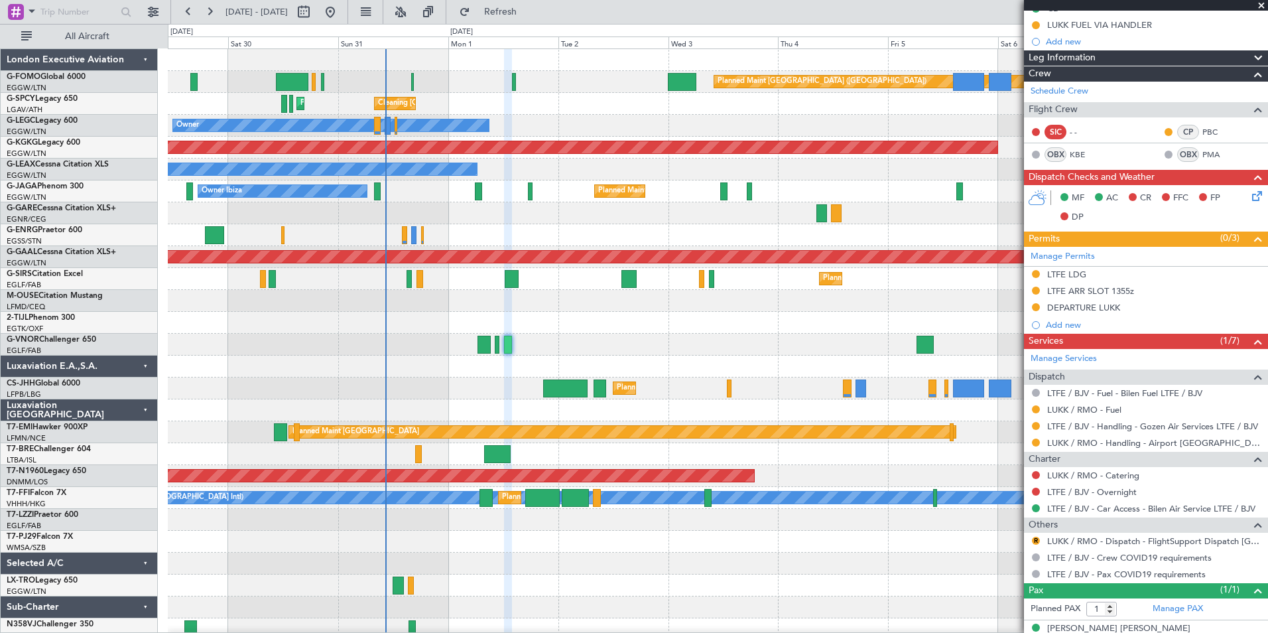
click at [721, 285] on div "Planned Maint [GEOGRAPHIC_DATA] ([GEOGRAPHIC_DATA]) Cleaning [GEOGRAPHIC_DATA] …" at bounding box center [718, 344] width 1100 height 591
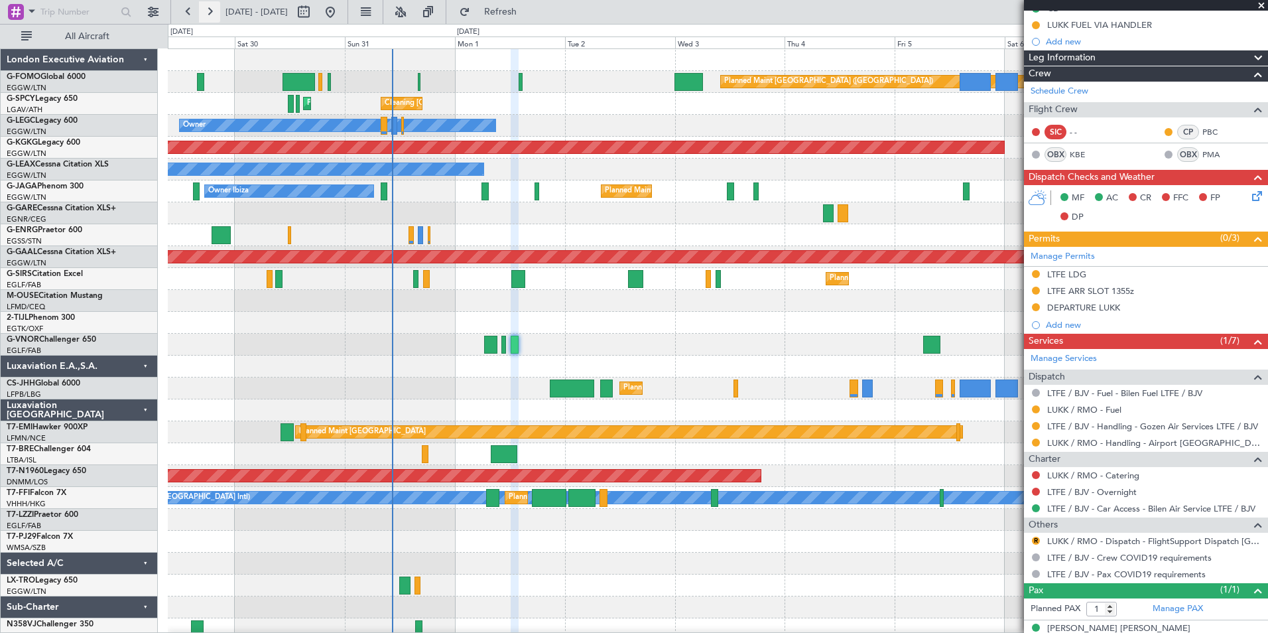
click at [204, 14] on button at bounding box center [209, 11] width 21 height 21
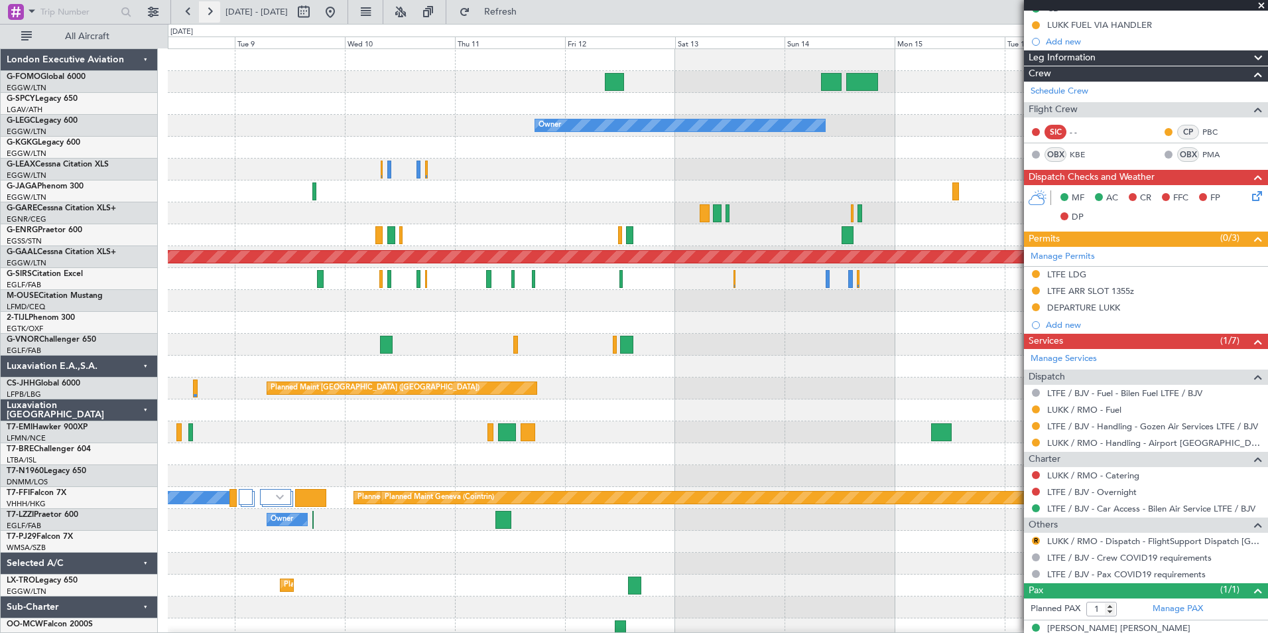
click at [204, 14] on button at bounding box center [209, 11] width 21 height 21
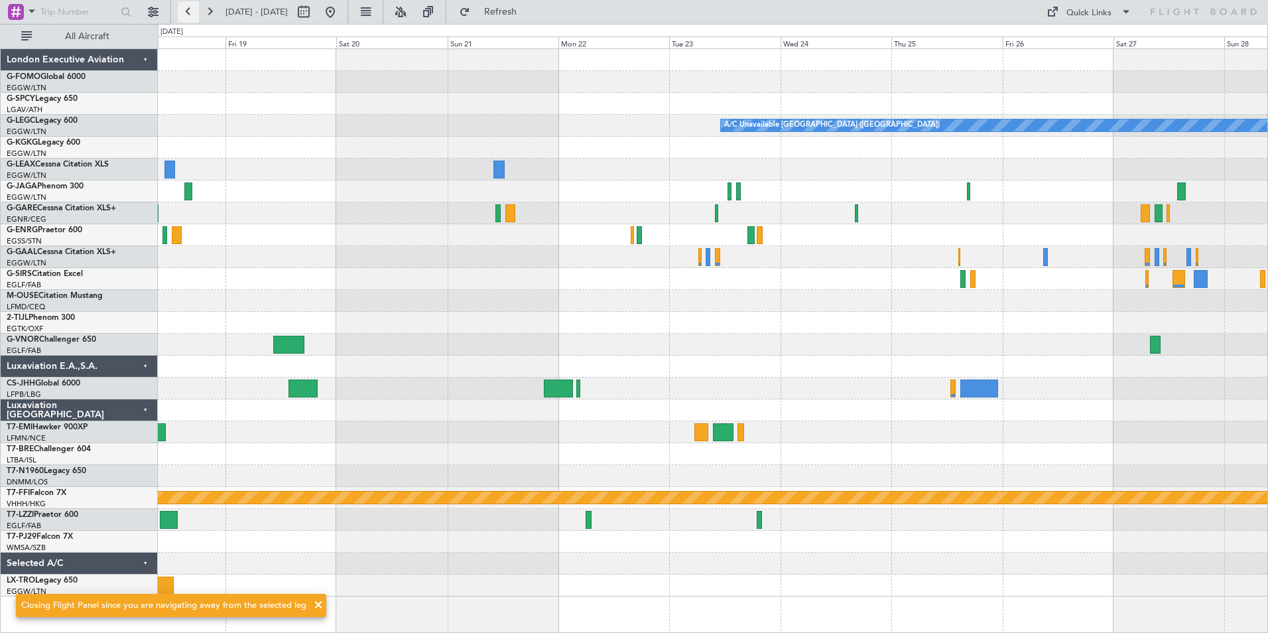
click at [186, 11] on button at bounding box center [188, 11] width 21 height 21
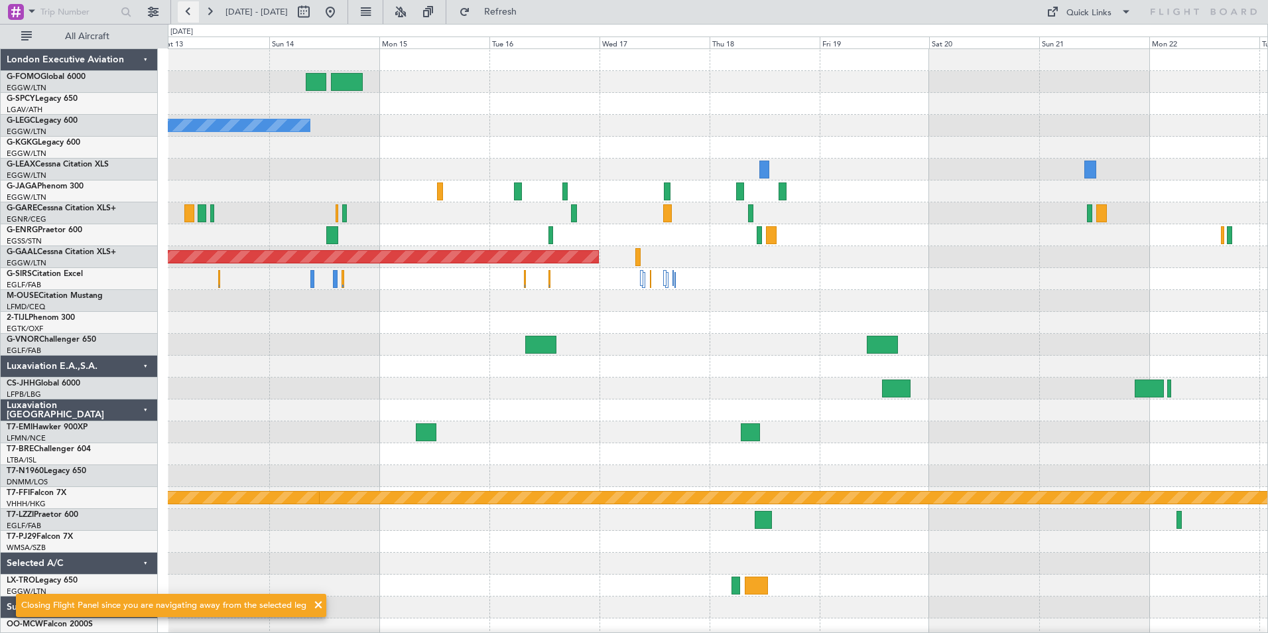
click at [186, 11] on button at bounding box center [188, 11] width 21 height 21
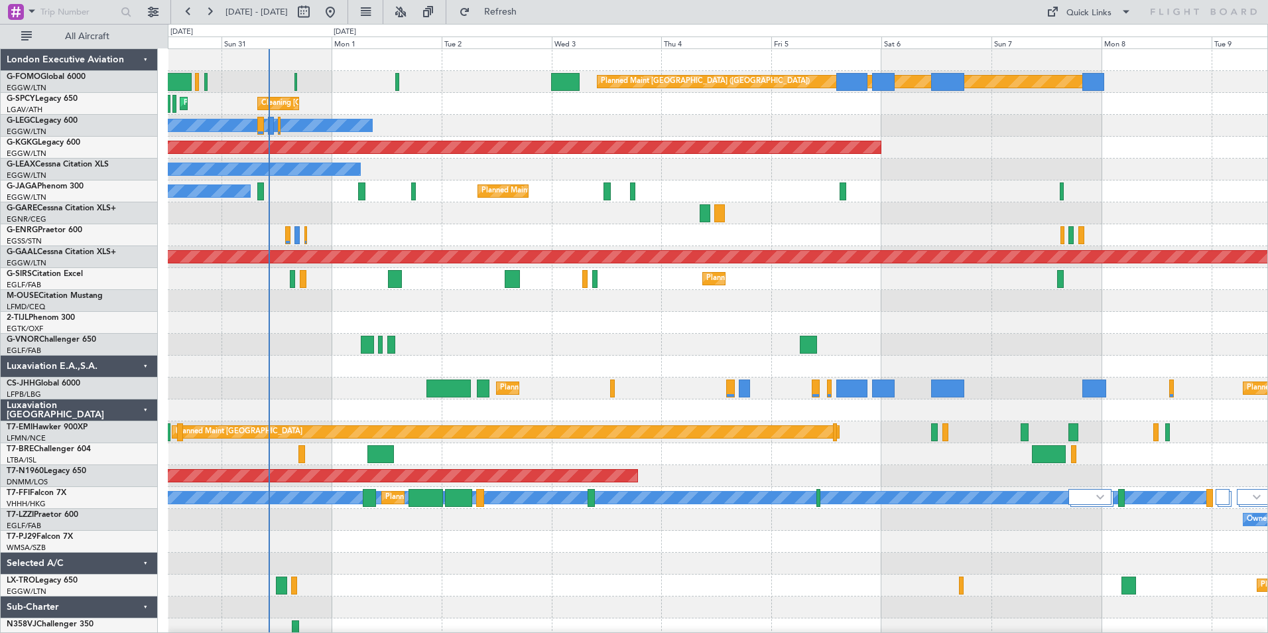
click at [696, 168] on div "Planned Maint [GEOGRAPHIC_DATA] ([GEOGRAPHIC_DATA]) Cleaning [GEOGRAPHIC_DATA] …" at bounding box center [718, 344] width 1100 height 591
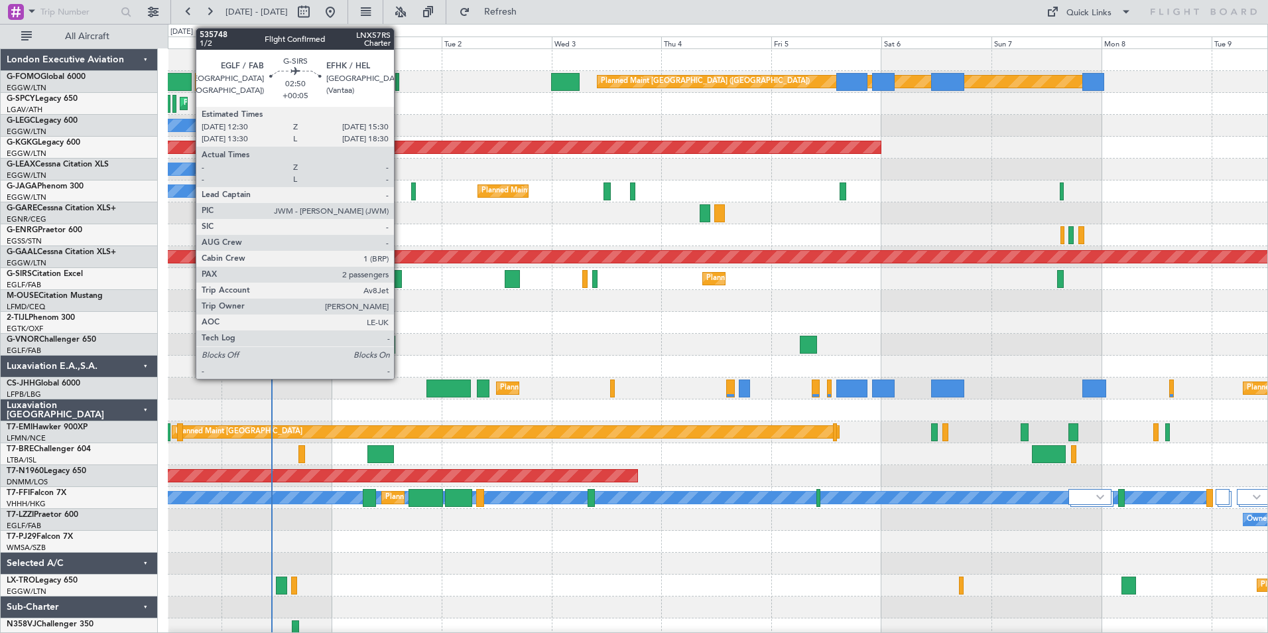
click at [400, 276] on div at bounding box center [395, 279] width 14 height 18
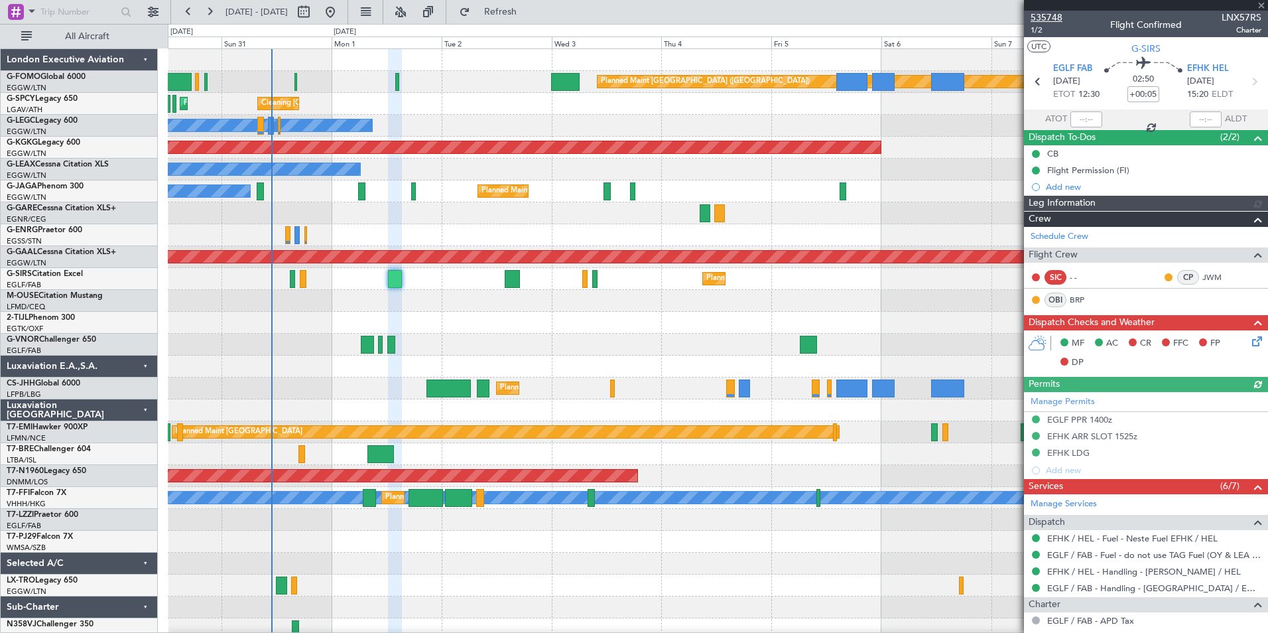
click at [1040, 16] on span "535748" at bounding box center [1047, 18] width 32 height 14
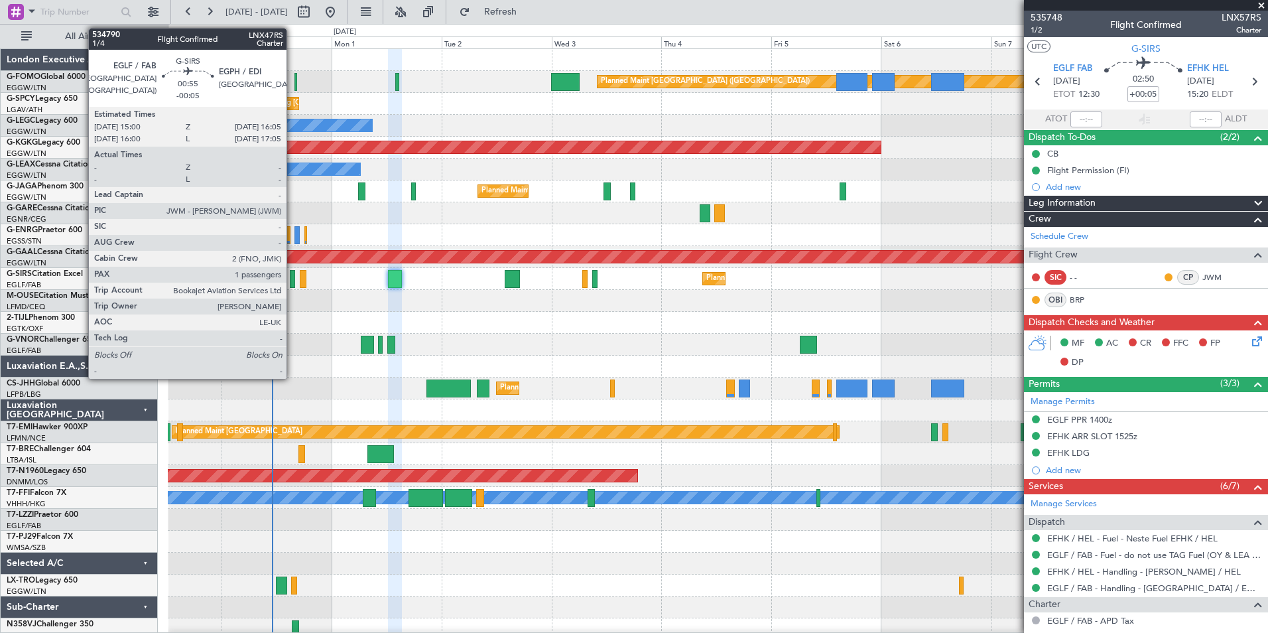
click at [292, 285] on div at bounding box center [292, 279] width 5 height 18
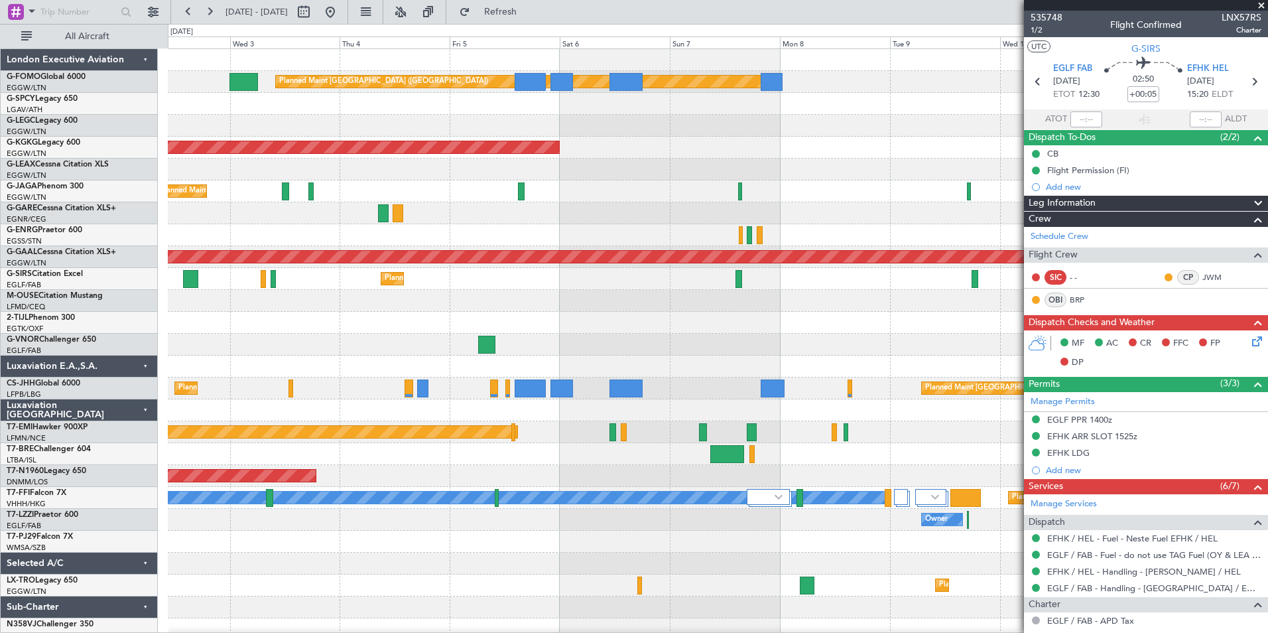
click at [444, 632] on html "[DATE] - [DATE] Refresh Quick Links All Aircraft Planned Maint [GEOGRAPHIC_DATA…" at bounding box center [634, 316] width 1268 height 633
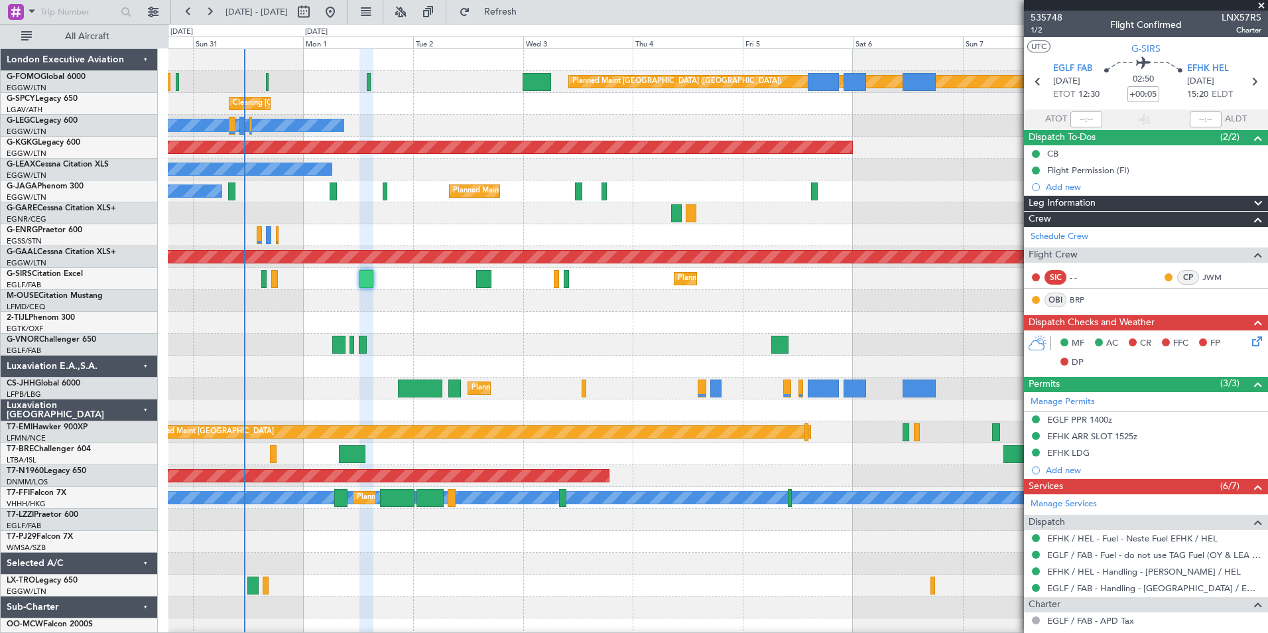
click at [576, 632] on html "[DATE] - [DATE] Refresh Quick Links All Aircraft Planned Maint [GEOGRAPHIC_DATA…" at bounding box center [634, 316] width 1268 height 633
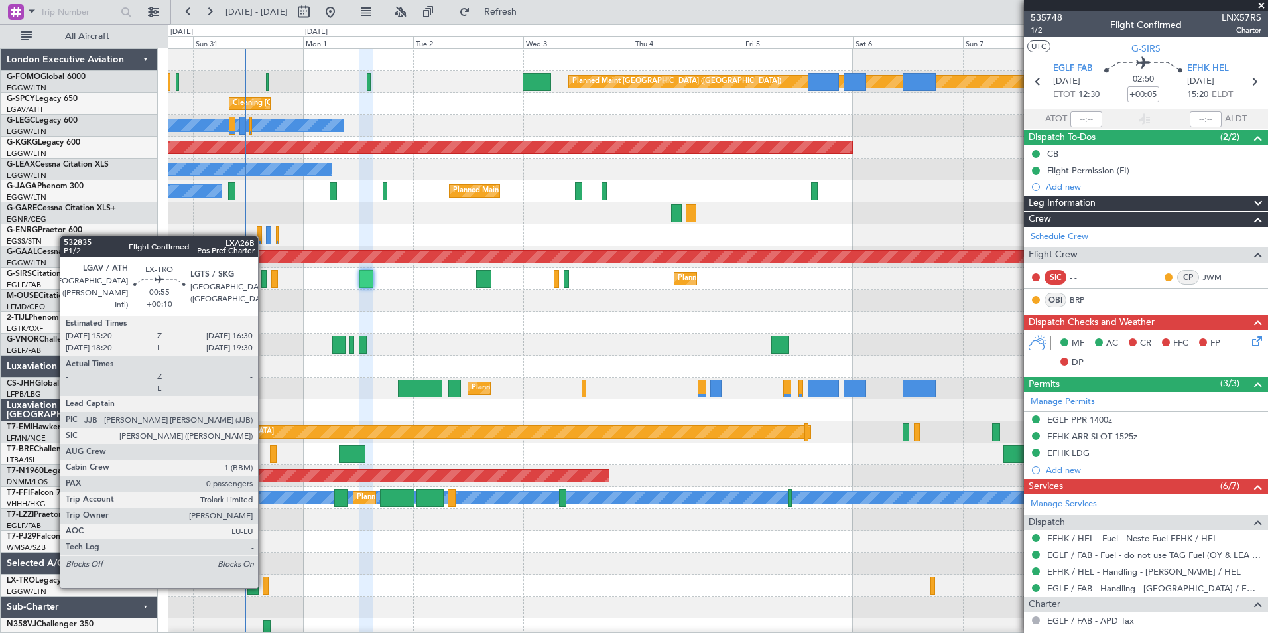
click at [264, 586] on div at bounding box center [266, 585] width 6 height 18
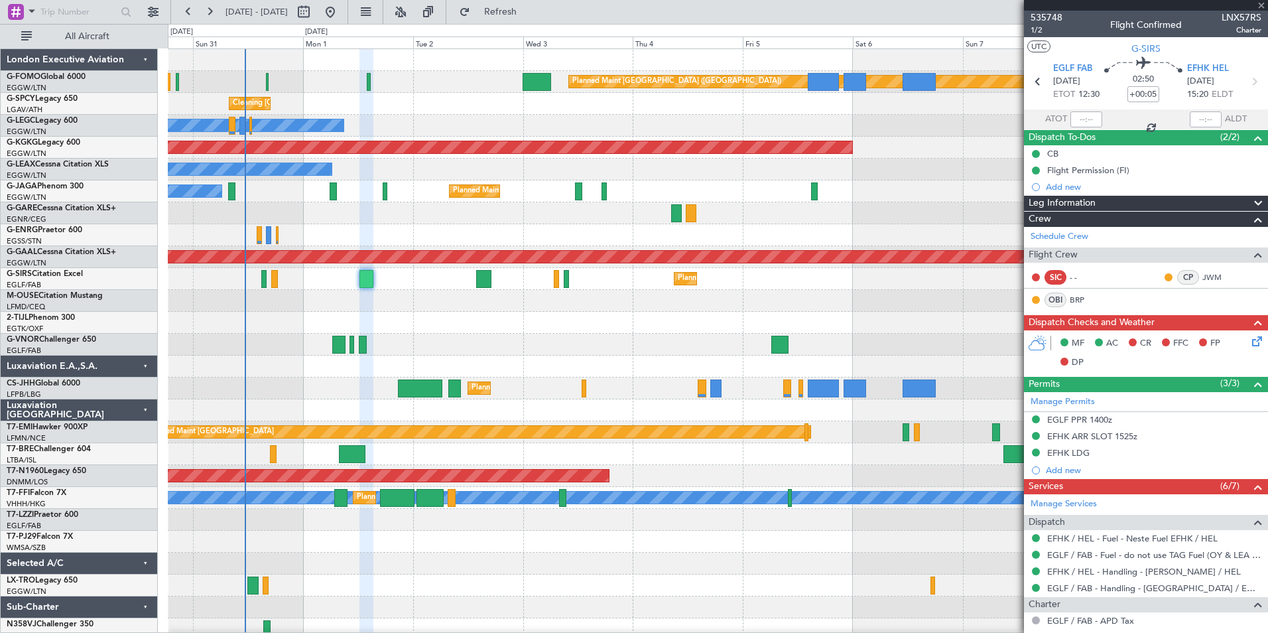
type input "+00:10"
type input "0"
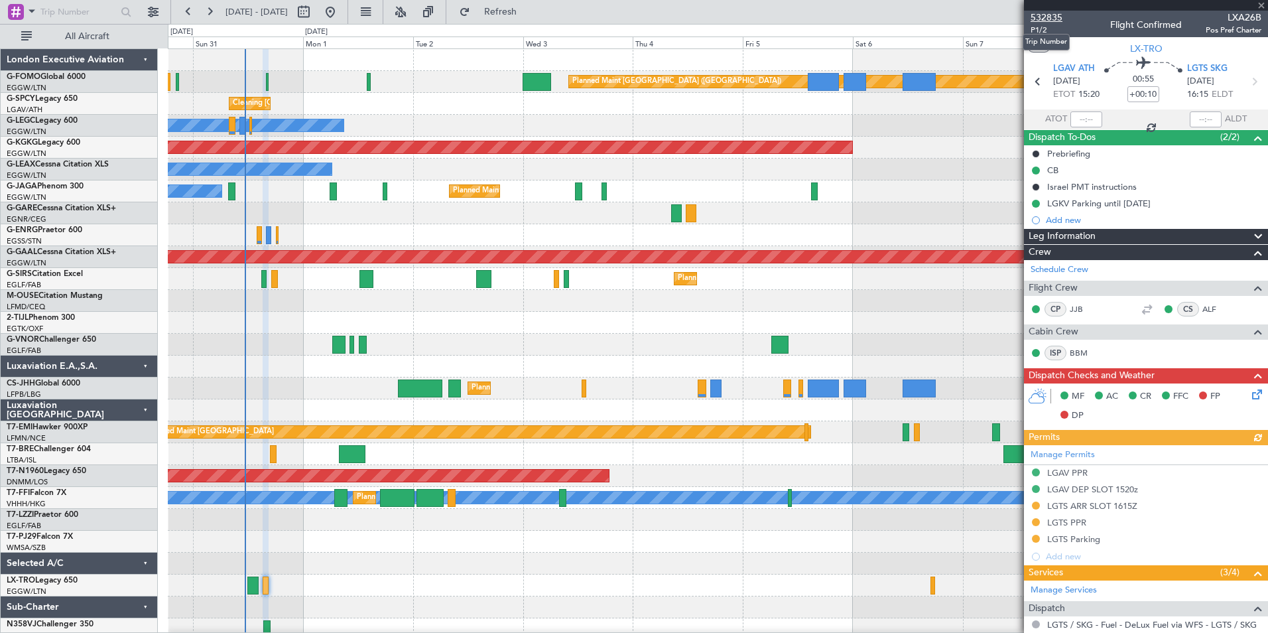
click at [1053, 13] on span "532835" at bounding box center [1047, 18] width 32 height 14
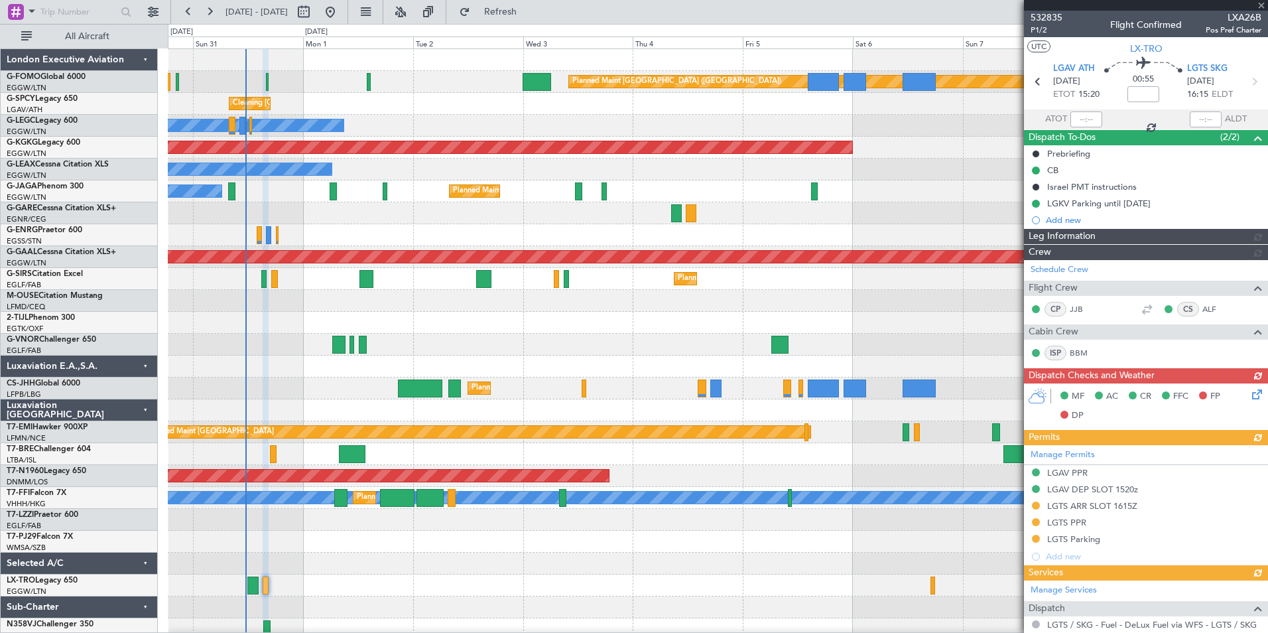
click at [936, 590] on div "Planned Maint Dusseldorf" at bounding box center [718, 585] width 1100 height 22
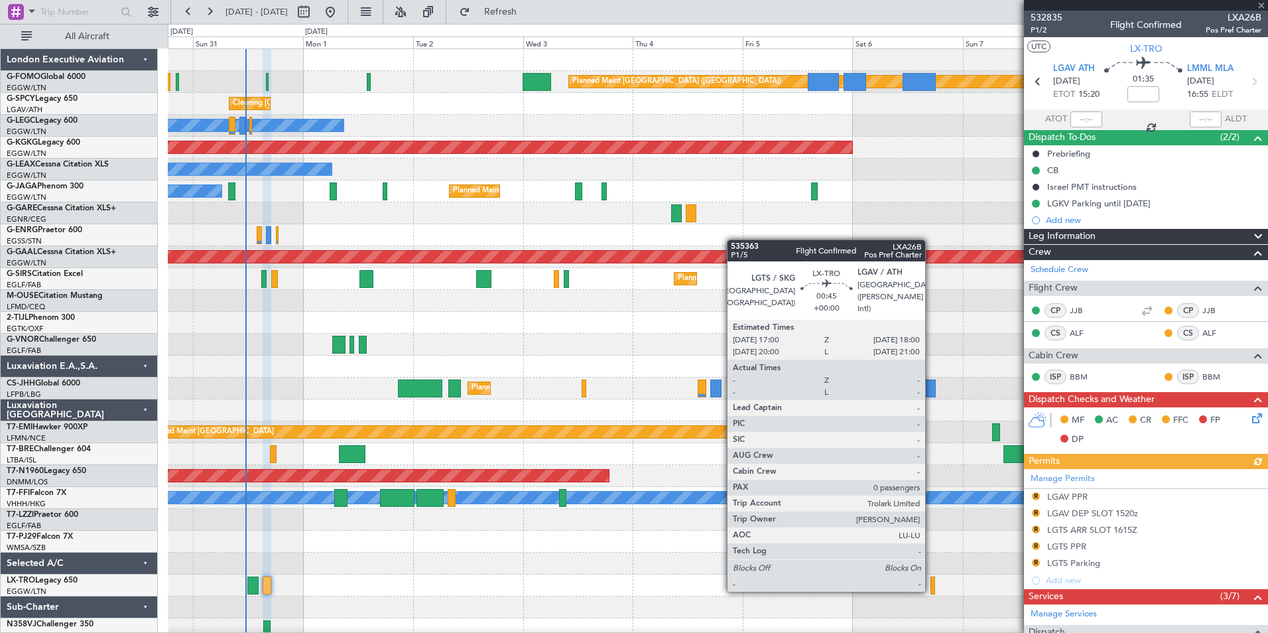
click at [931, 590] on div at bounding box center [933, 585] width 5 height 18
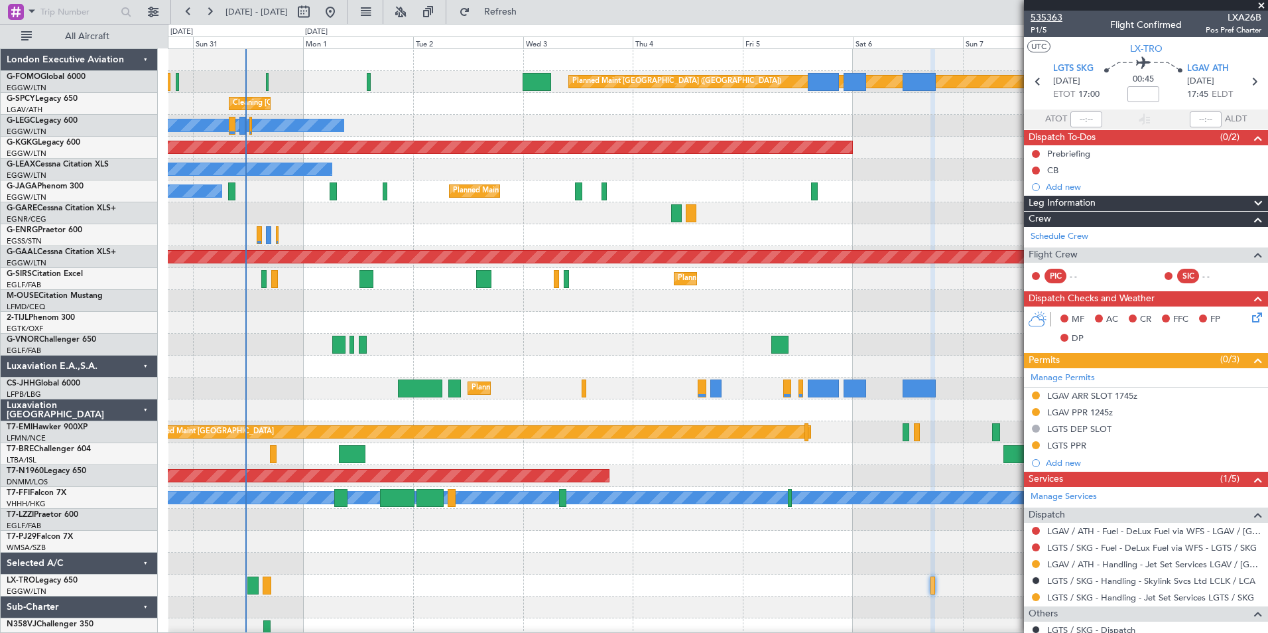
click at [1055, 17] on span "535363" at bounding box center [1047, 18] width 32 height 14
click at [533, 2] on button "Refresh" at bounding box center [493, 11] width 80 height 21
click at [1106, 611] on link "LMML / MLA - Handling" at bounding box center [1095, 613] width 96 height 11
click at [529, 10] on span "Refresh" at bounding box center [501, 11] width 56 height 9
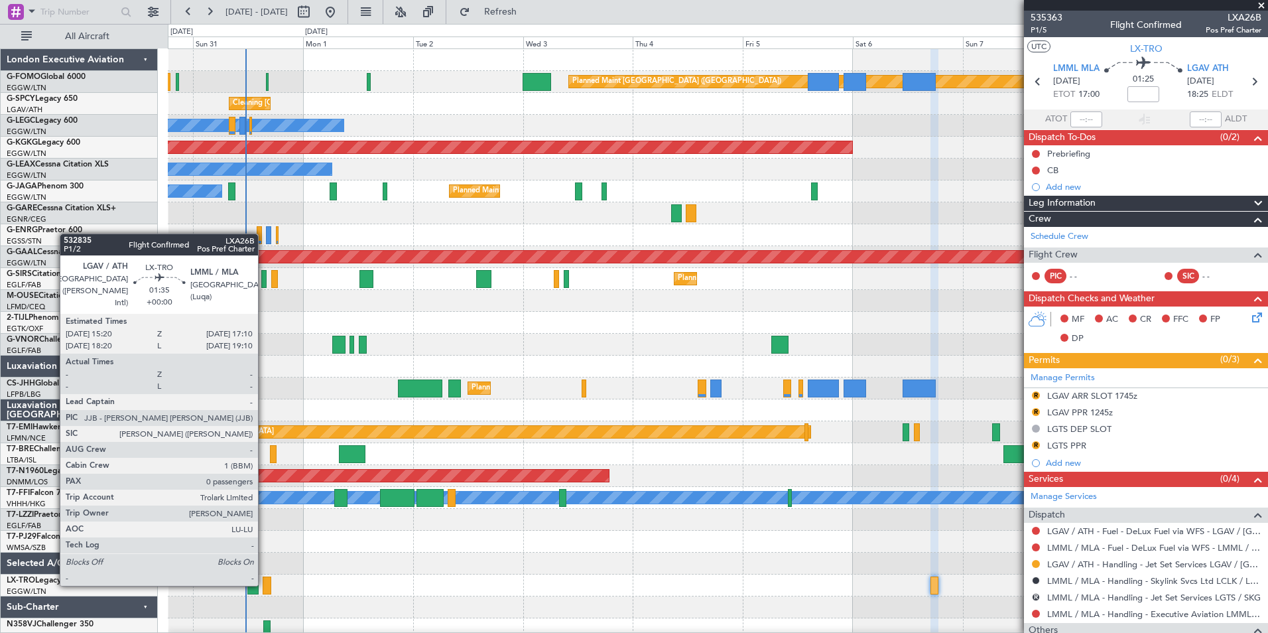
click at [264, 584] on div at bounding box center [267, 585] width 9 height 18
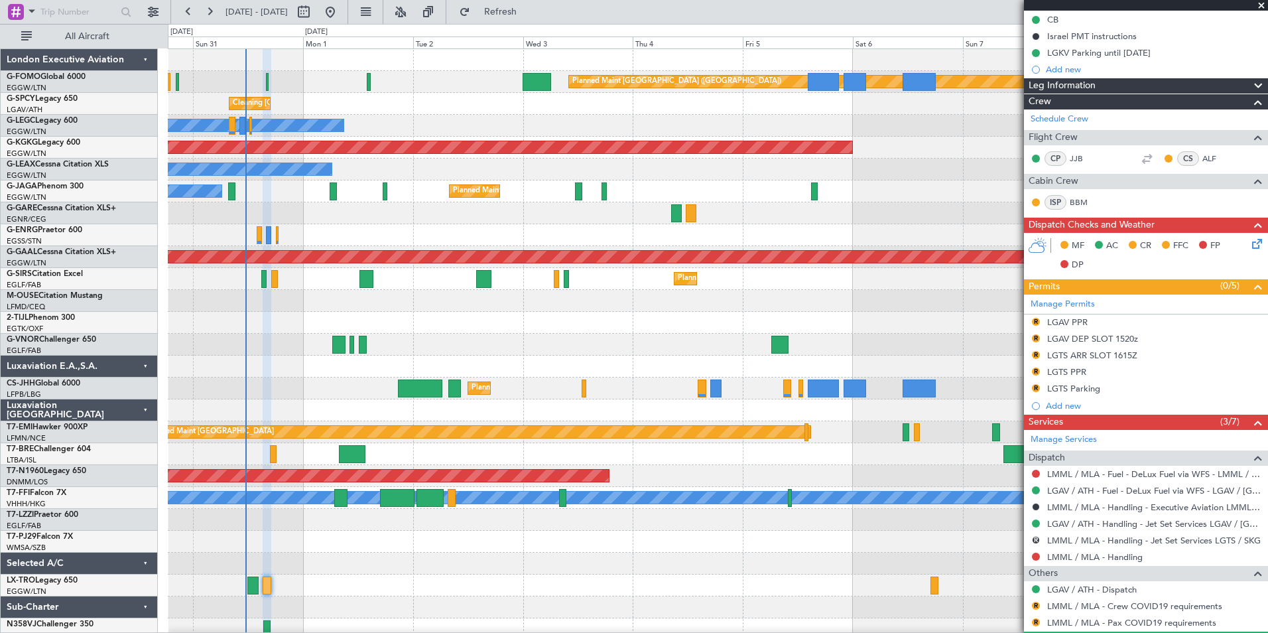
scroll to position [186, 0]
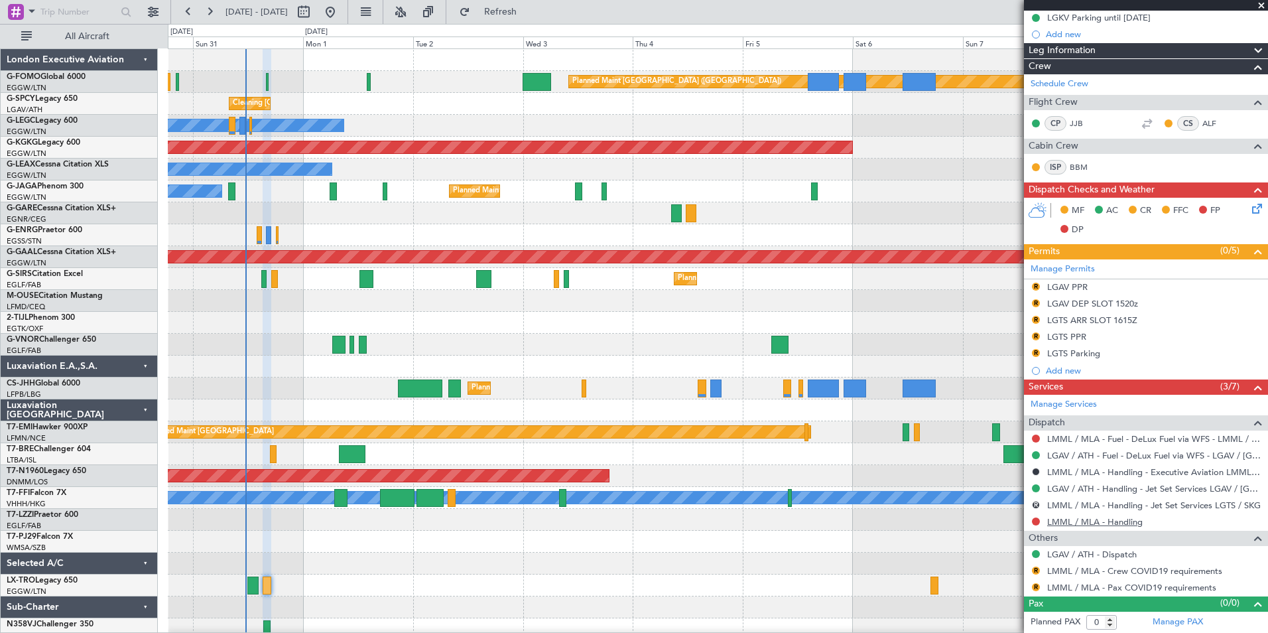
click at [1069, 516] on link "LMML / MLA - Handling" at bounding box center [1095, 521] width 96 height 11
click at [529, 8] on span "Refresh" at bounding box center [501, 11] width 56 height 9
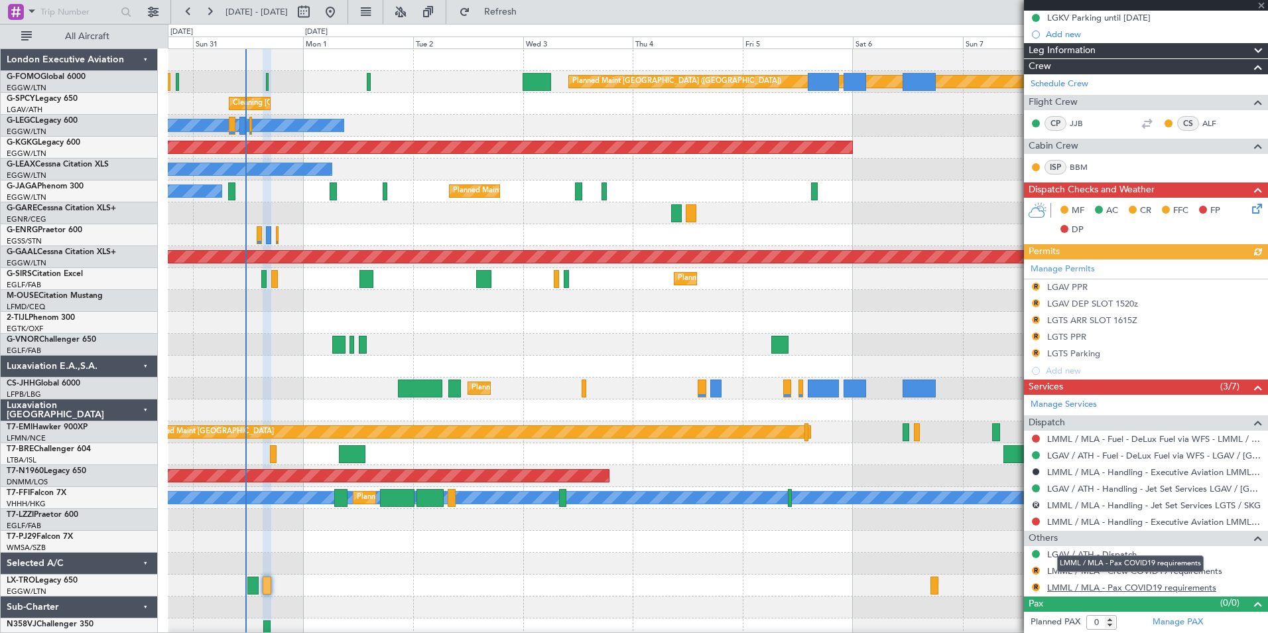
click at [1061, 583] on link "LMML / MLA - Pax COVID19 requirements" at bounding box center [1131, 587] width 169 height 11
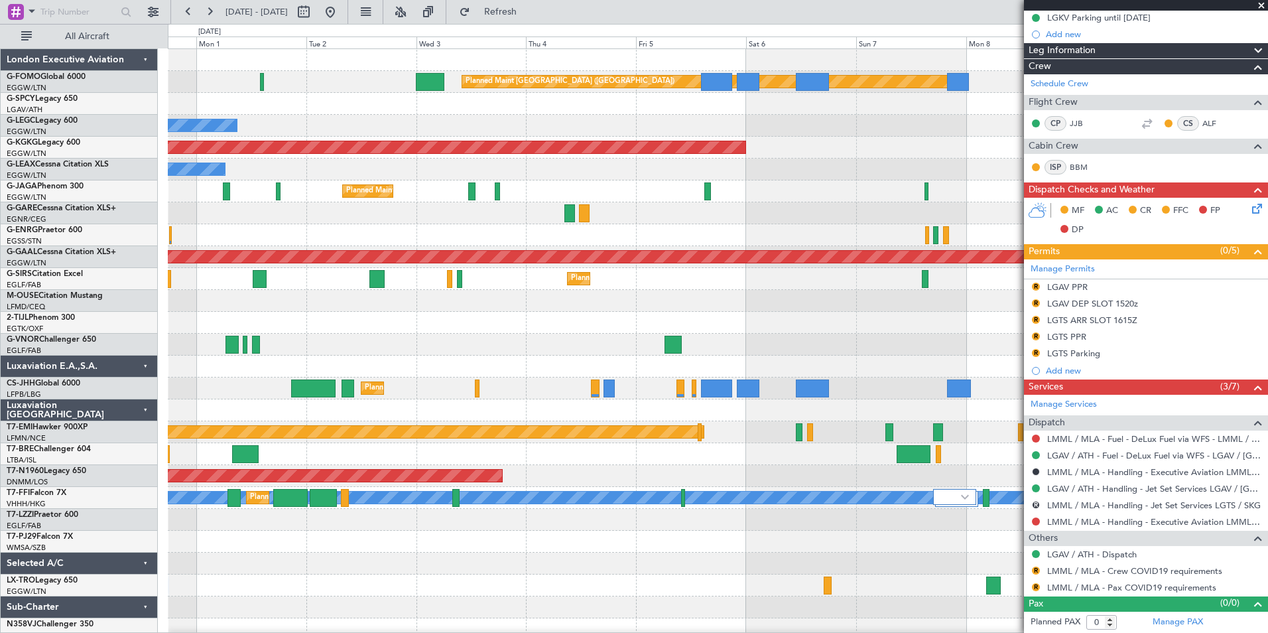
scroll to position [0, 0]
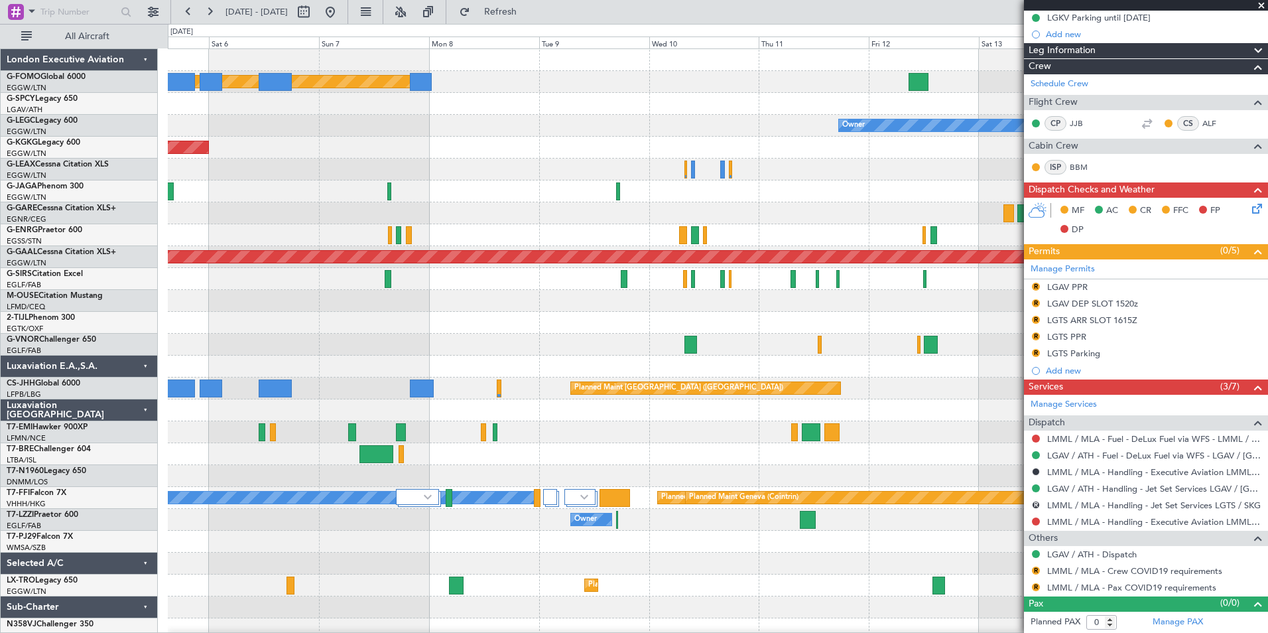
click at [38, 426] on div "Planned Maint [GEOGRAPHIC_DATA] ([GEOGRAPHIC_DATA]) Owner AOG Maint [GEOGRAPHIC…" at bounding box center [634, 328] width 1268 height 609
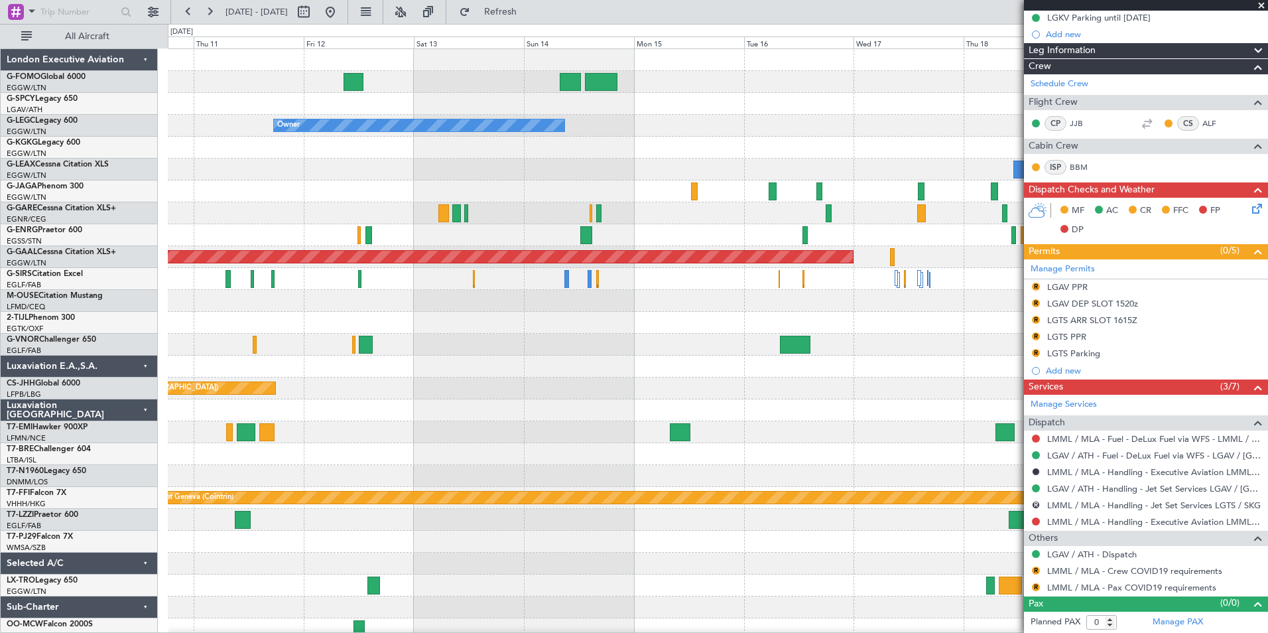
click at [0, 549] on html "[DATE] - [DATE] Refresh Quick Links All Aircraft Owner Planned [GEOGRAPHIC_DATA…" at bounding box center [634, 316] width 1268 height 633
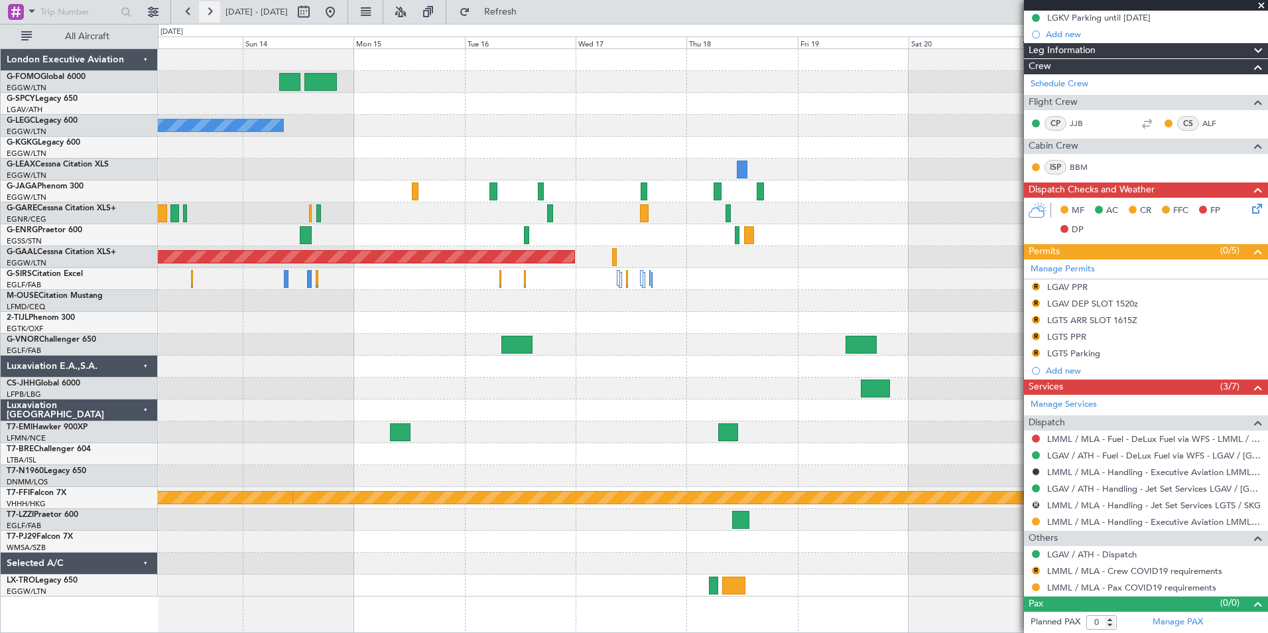
click at [210, 14] on button at bounding box center [209, 11] width 21 height 21
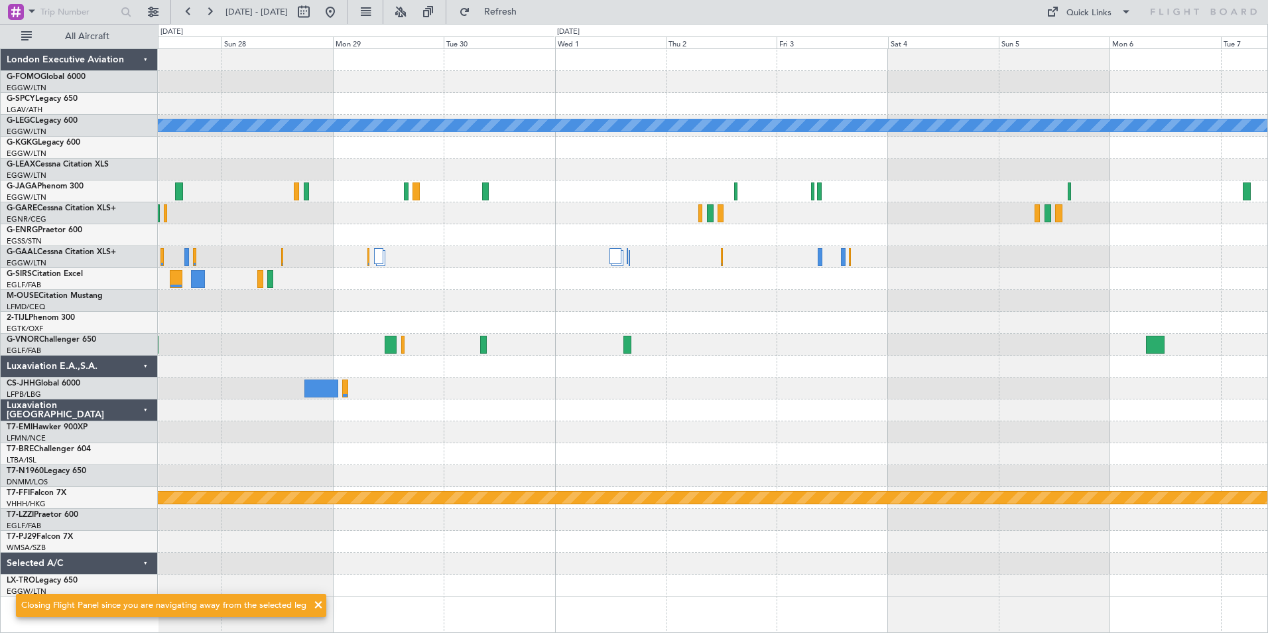
click at [386, 521] on div "A/C Unavailable [GEOGRAPHIC_DATA] ([GEOGRAPHIC_DATA]) Planned Maint Geneva ([GE…" at bounding box center [713, 322] width 1110 height 547
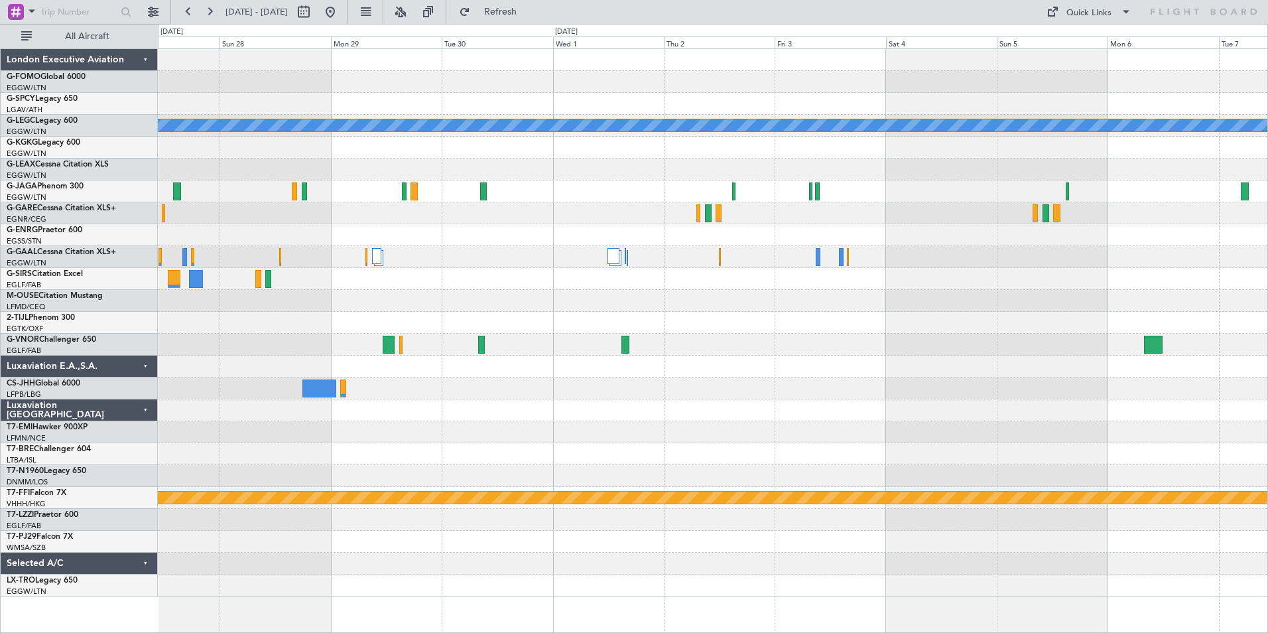
click at [669, 391] on div at bounding box center [713, 388] width 1110 height 22
click at [180, 15] on button at bounding box center [188, 11] width 21 height 21
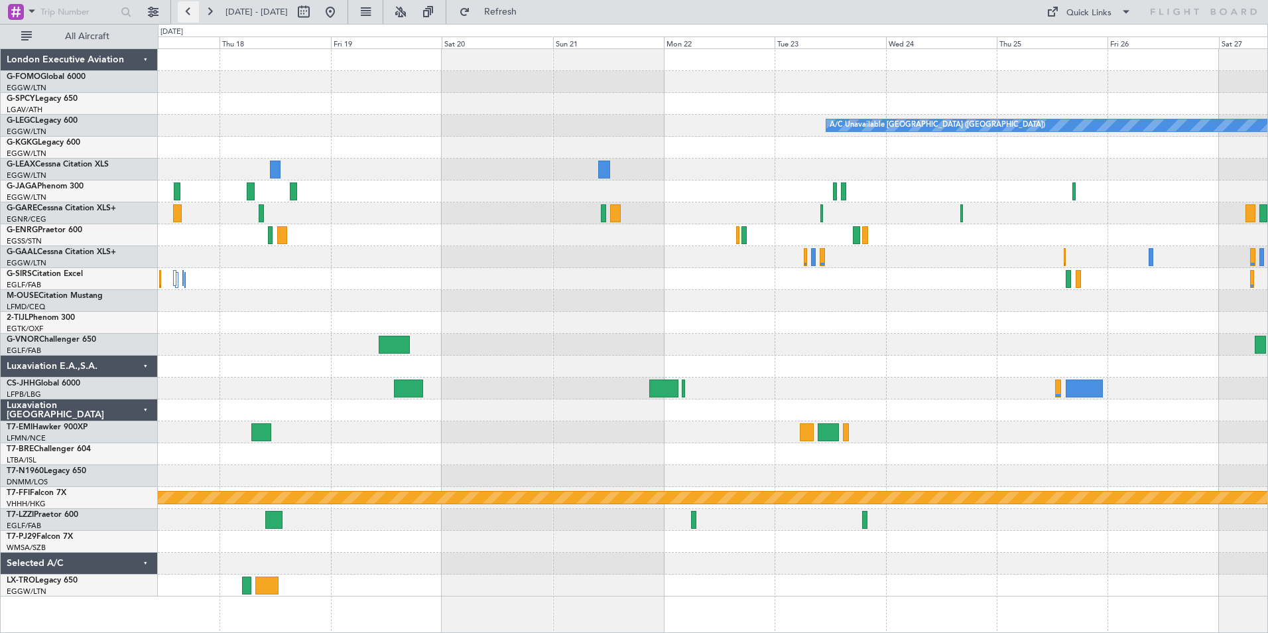
click at [180, 15] on button at bounding box center [188, 11] width 21 height 21
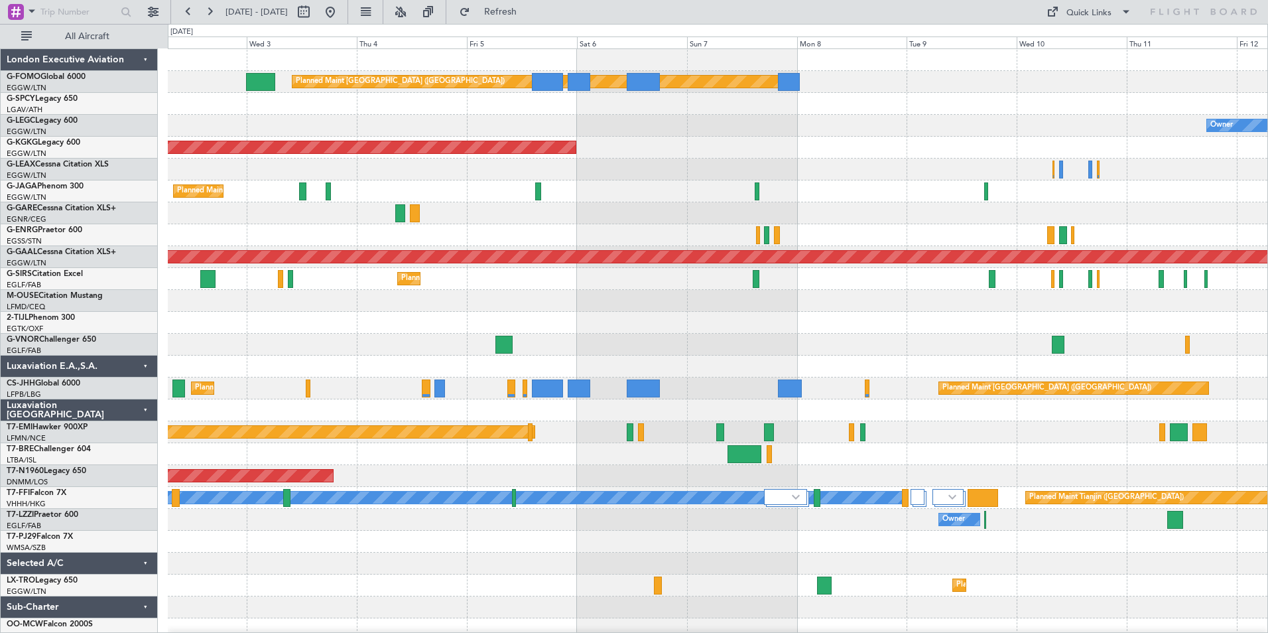
click at [893, 553] on div "Planned Maint [GEOGRAPHIC_DATA] ([GEOGRAPHIC_DATA]) Owner AOG Maint [GEOGRAPHIC…" at bounding box center [718, 344] width 1100 height 591
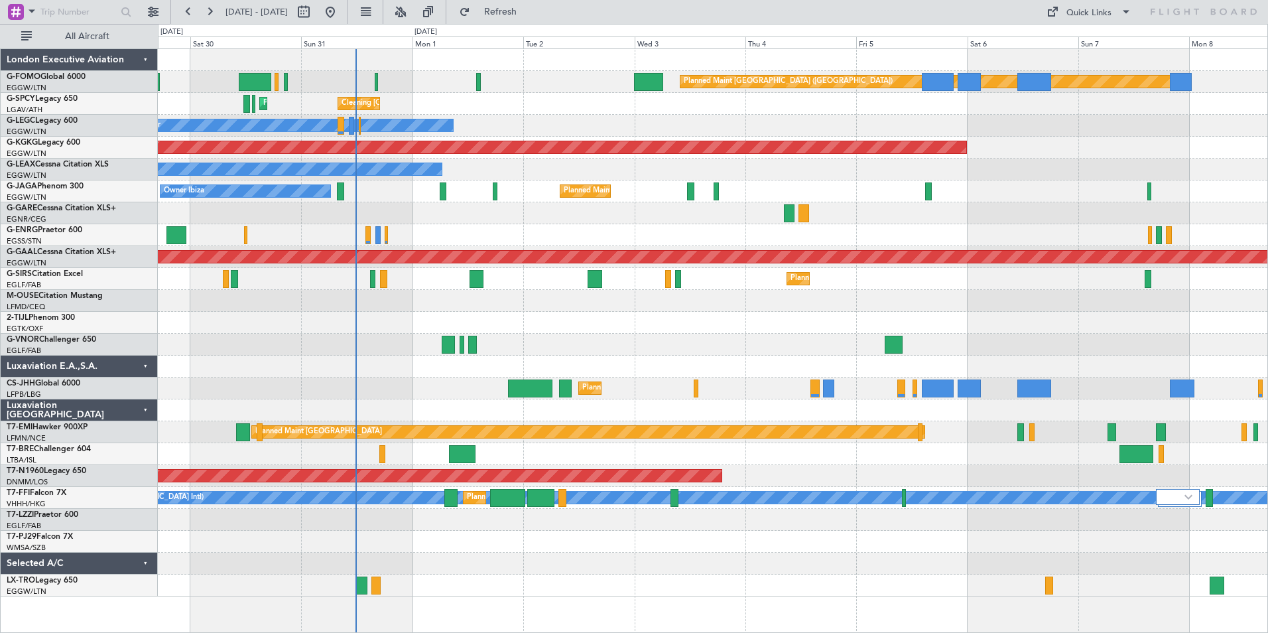
click at [656, 385] on div "Planned Maint [GEOGRAPHIC_DATA] ([GEOGRAPHIC_DATA]) Cleaning [GEOGRAPHIC_DATA] …" at bounding box center [713, 322] width 1110 height 547
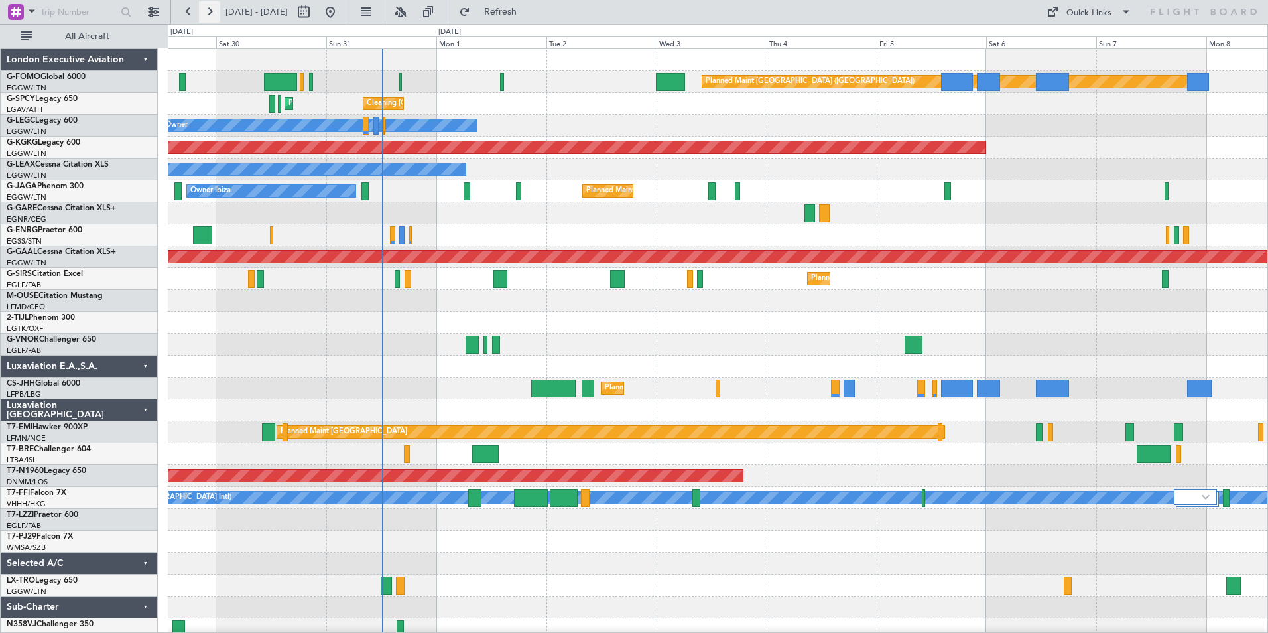
click at [214, 18] on button at bounding box center [209, 11] width 21 height 21
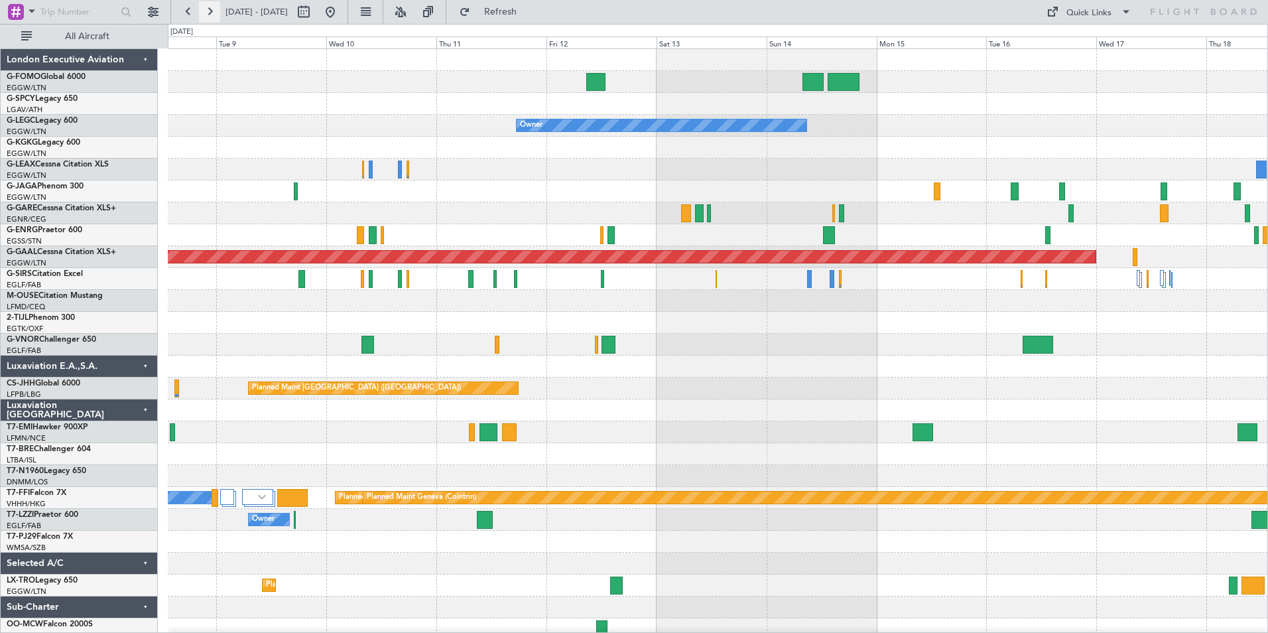
click at [206, 20] on button at bounding box center [209, 11] width 21 height 21
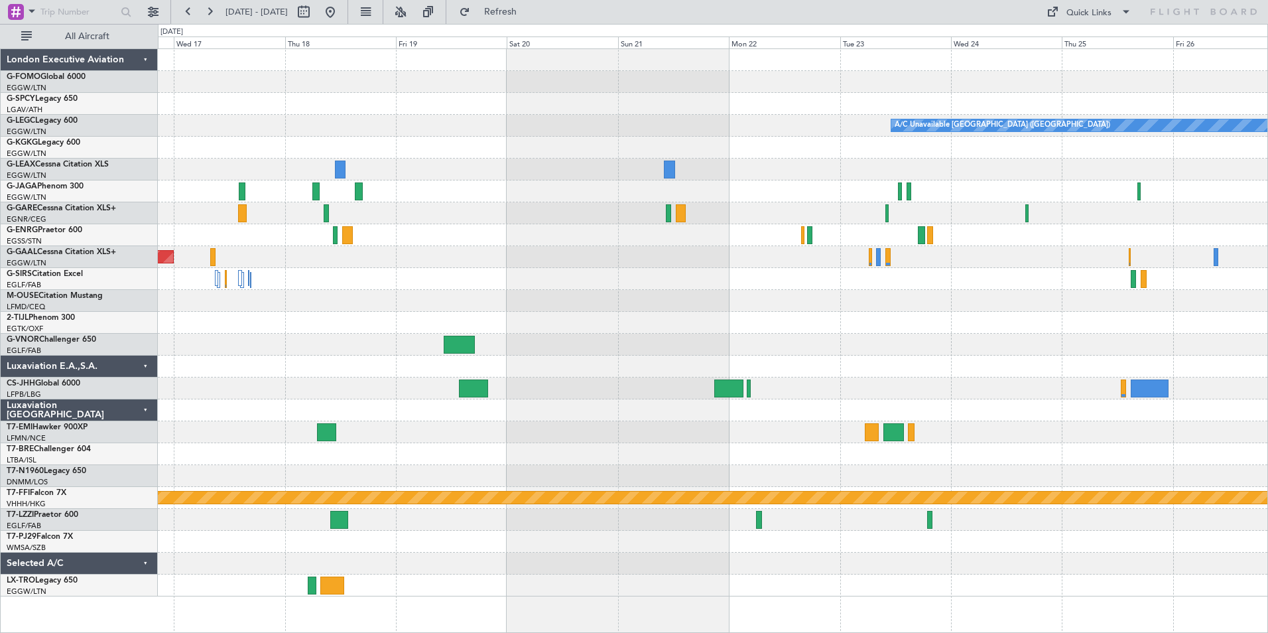
click at [438, 594] on div "A/C Unavailable London (Luton) Owner Planned Maint Dusseldorf Planned Maint Gen…" at bounding box center [713, 322] width 1110 height 547
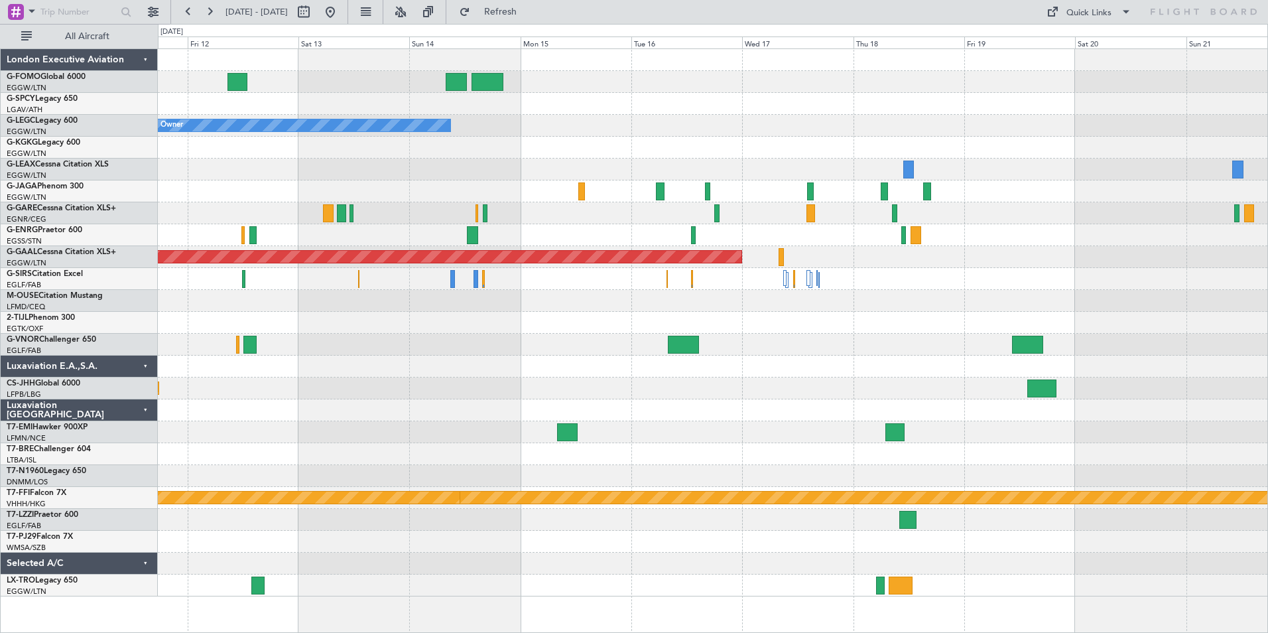
click at [770, 511] on div "Owner A/C Unavailable London (Luton) Planned Maint Dusseldorf Planned Maint Par…" at bounding box center [713, 322] width 1110 height 547
